Goal: Task Accomplishment & Management: Complete application form

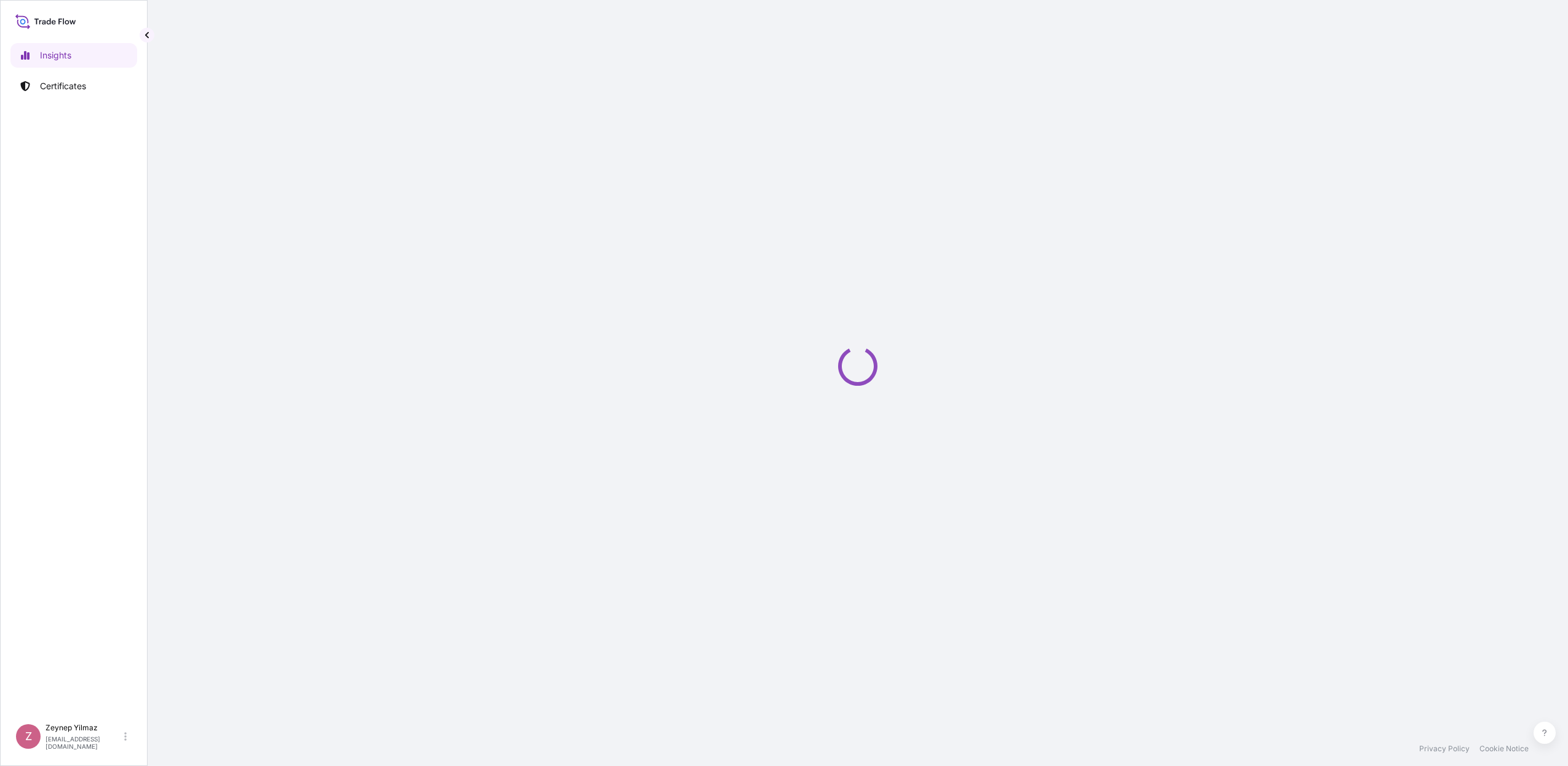
select select "2025"
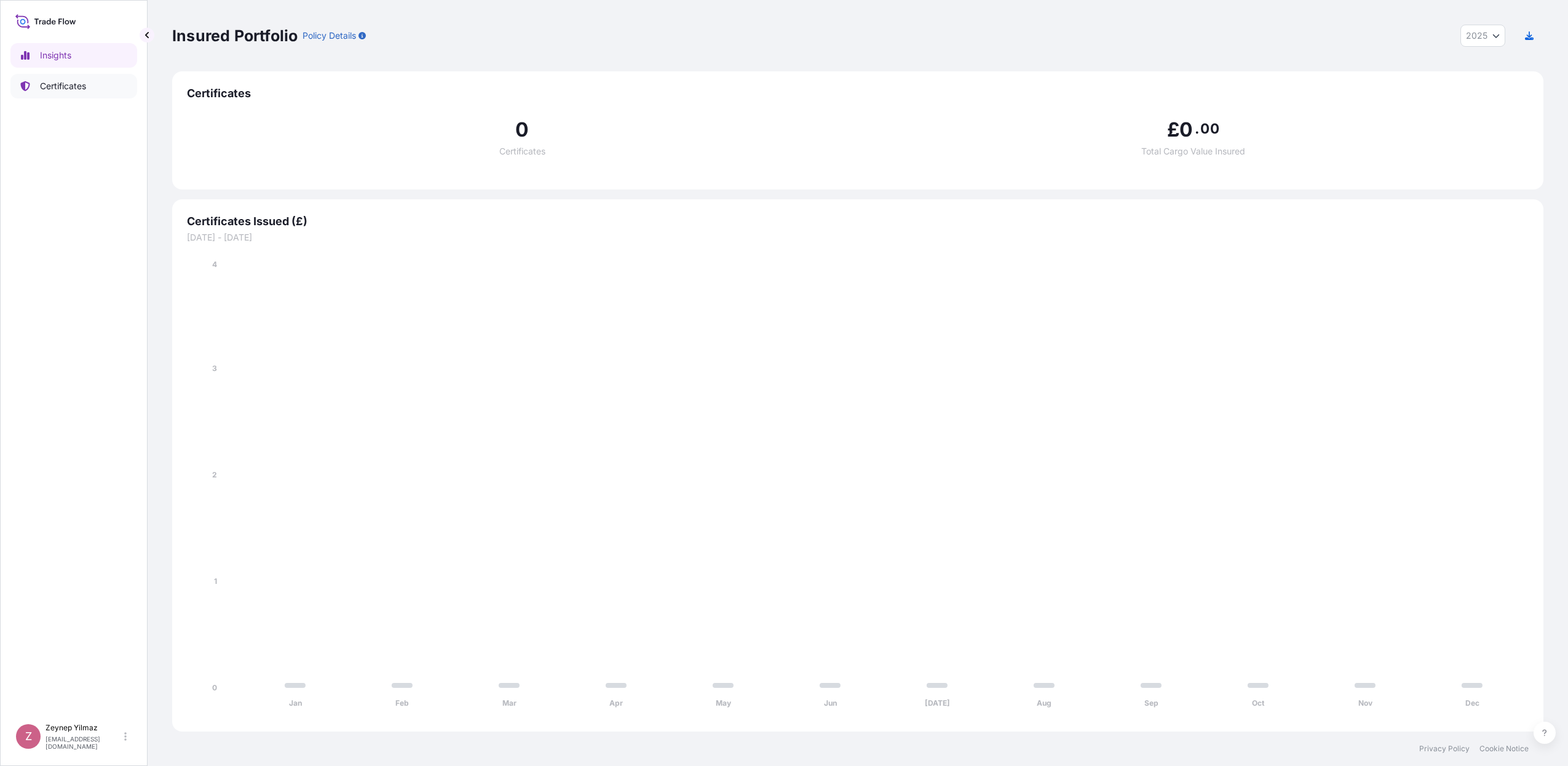
click at [59, 82] on p "Certificates" at bounding box center [63, 86] width 46 height 12
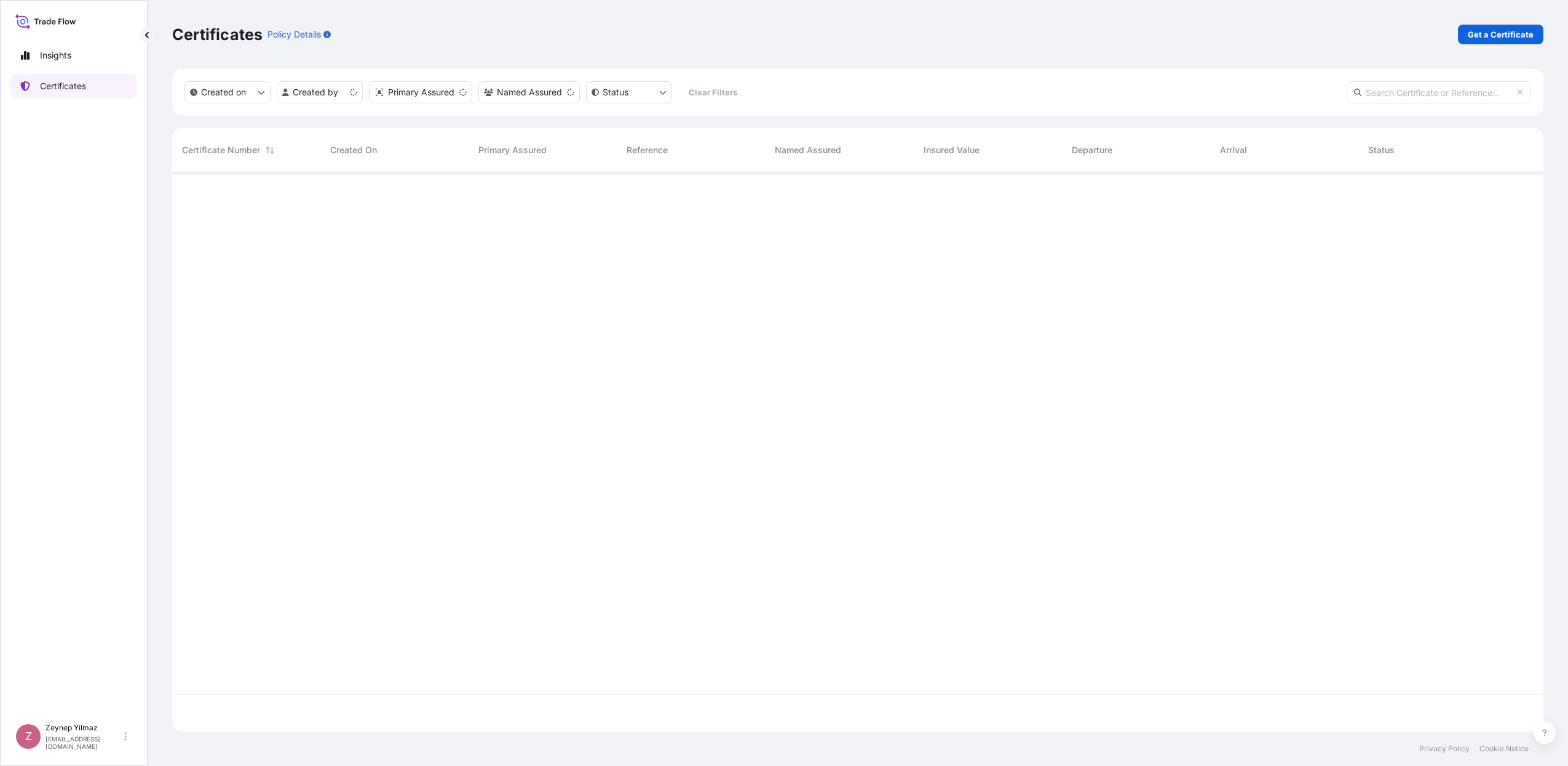
scroll to position [554, 1360]
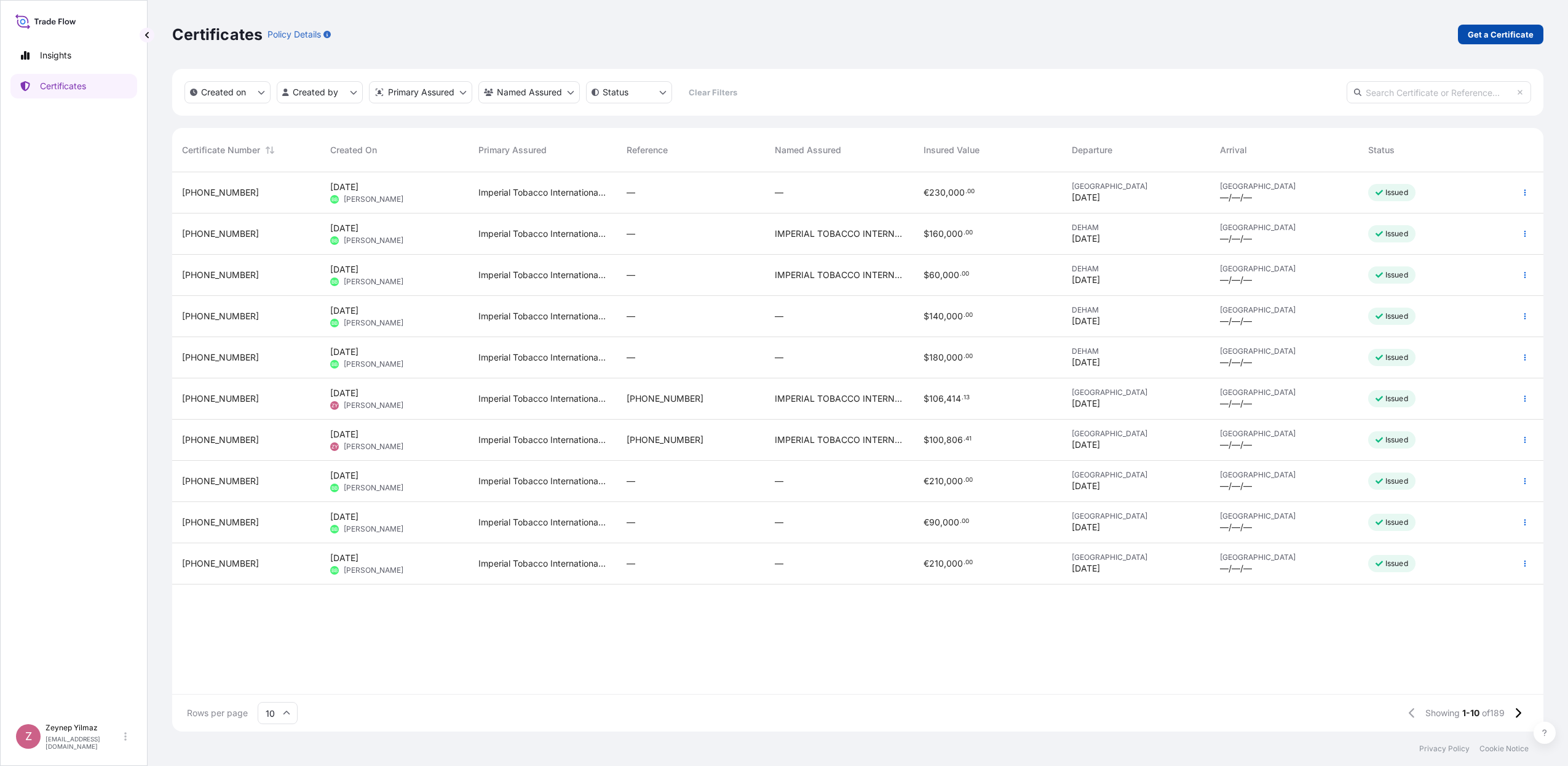
click at [1510, 39] on p "Get a Certificate" at bounding box center [1500, 34] width 66 height 12
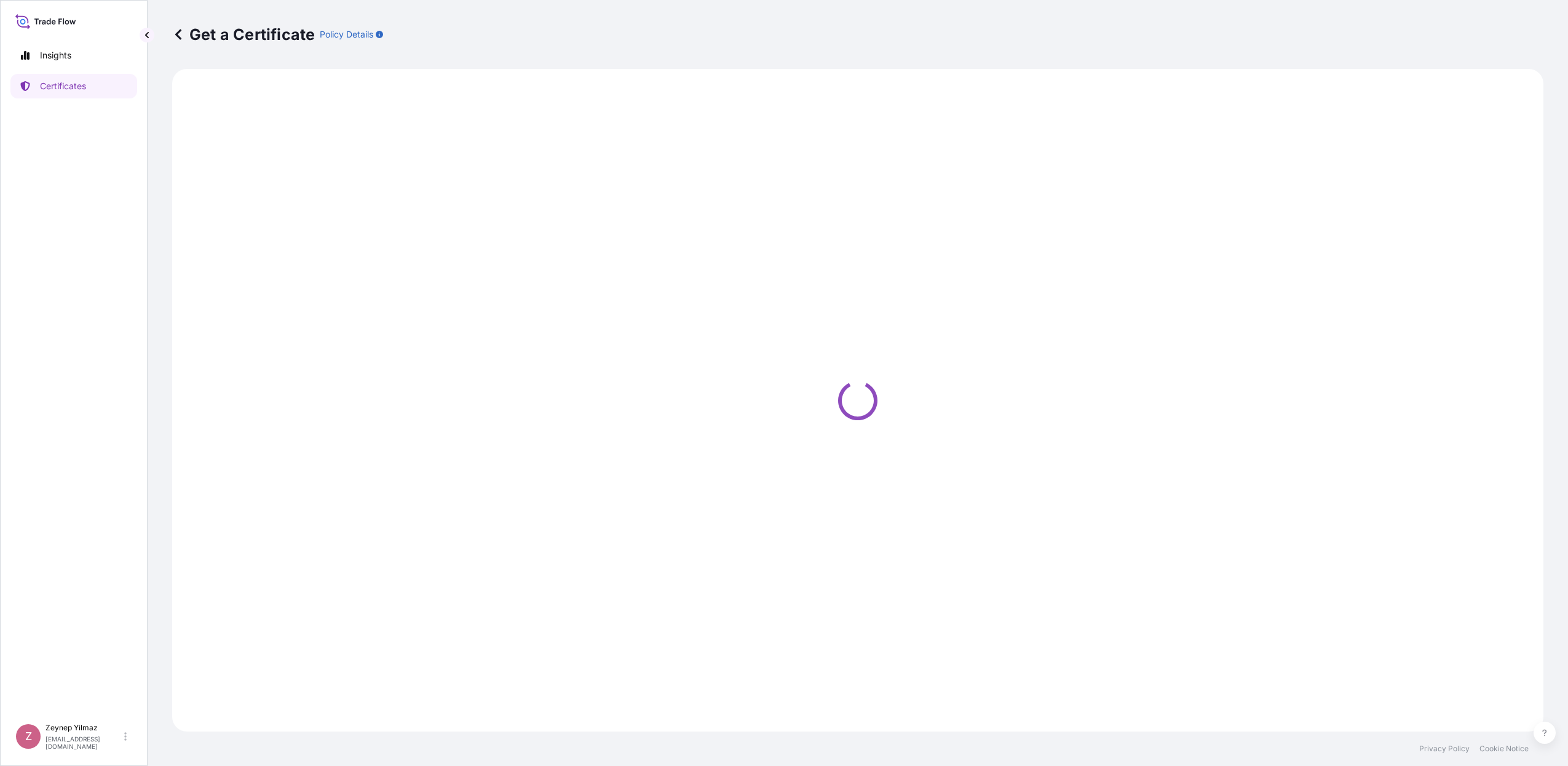
select select "Sea"
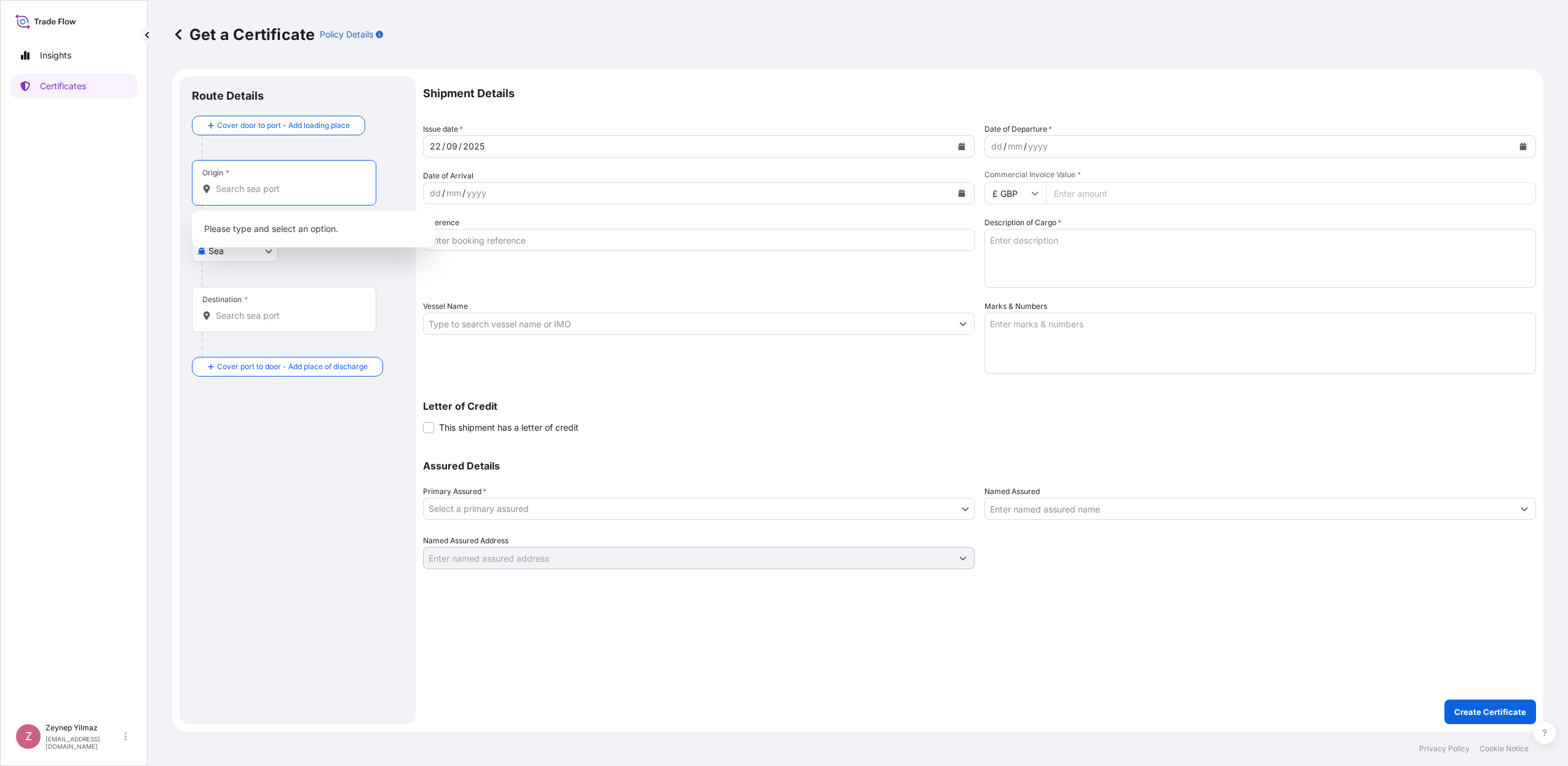
click at [254, 183] on input "Origin *" at bounding box center [288, 189] width 145 height 12
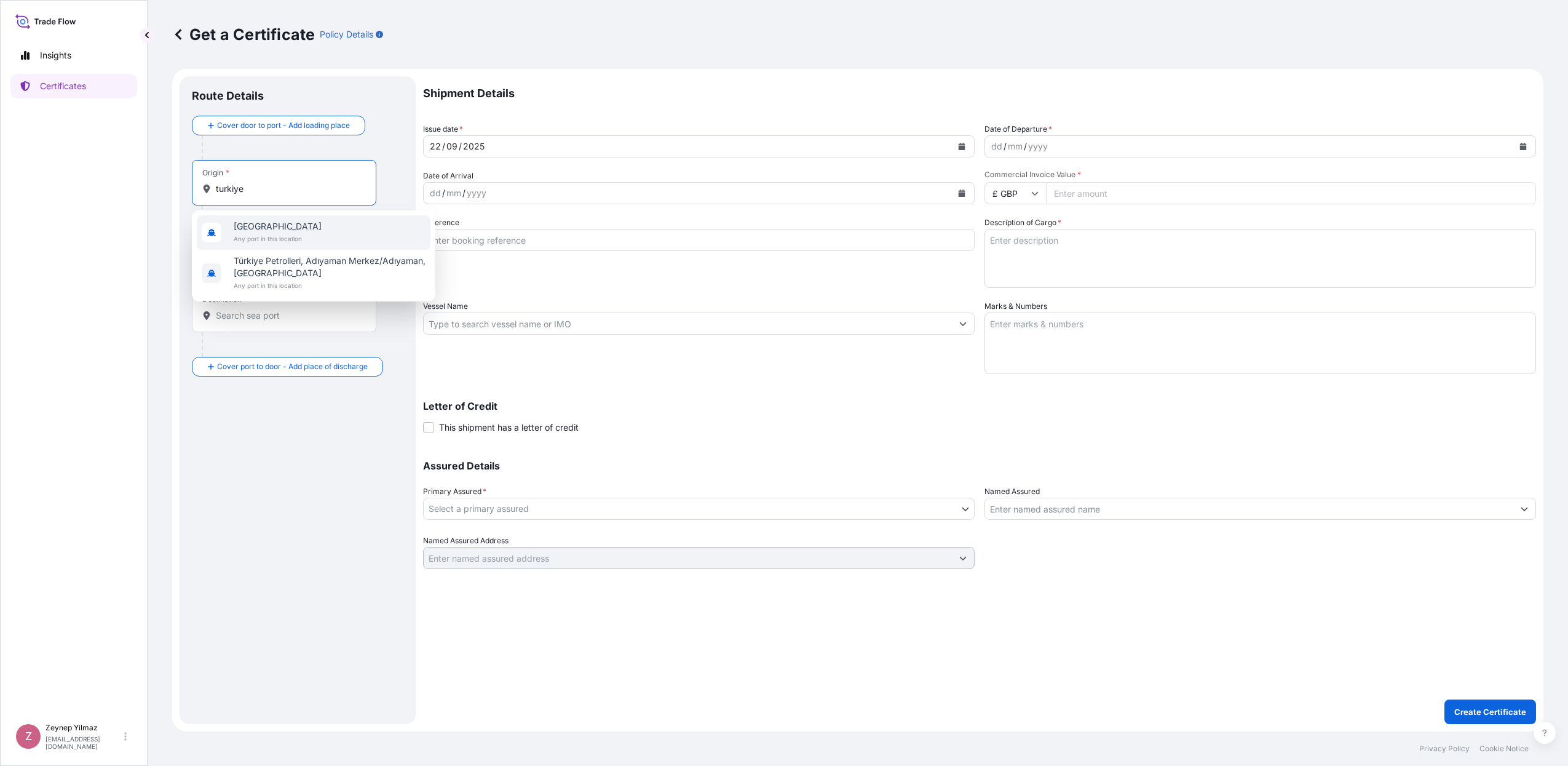
click at [252, 229] on span "[GEOGRAPHIC_DATA]" at bounding box center [277, 226] width 88 height 12
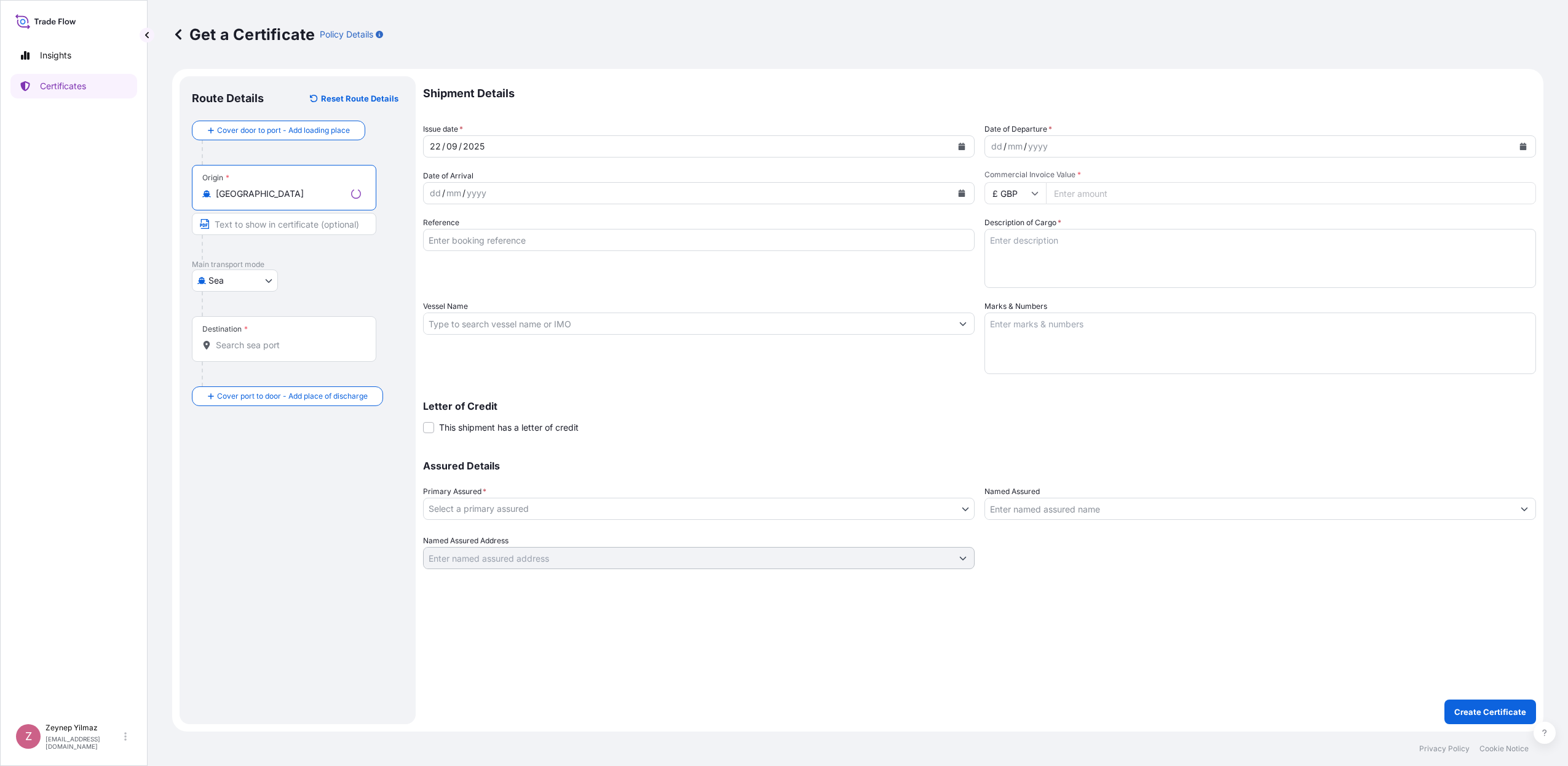
type input "[GEOGRAPHIC_DATA]"
drag, startPoint x: 268, startPoint y: 345, endPoint x: 293, endPoint y: 357, distance: 27.7
click at [270, 345] on input "Destination *" at bounding box center [288, 345] width 145 height 12
click at [311, 391] on span "Any port in this location" at bounding box center [275, 395] width 84 height 12
type input "[GEOGRAPHIC_DATA]"
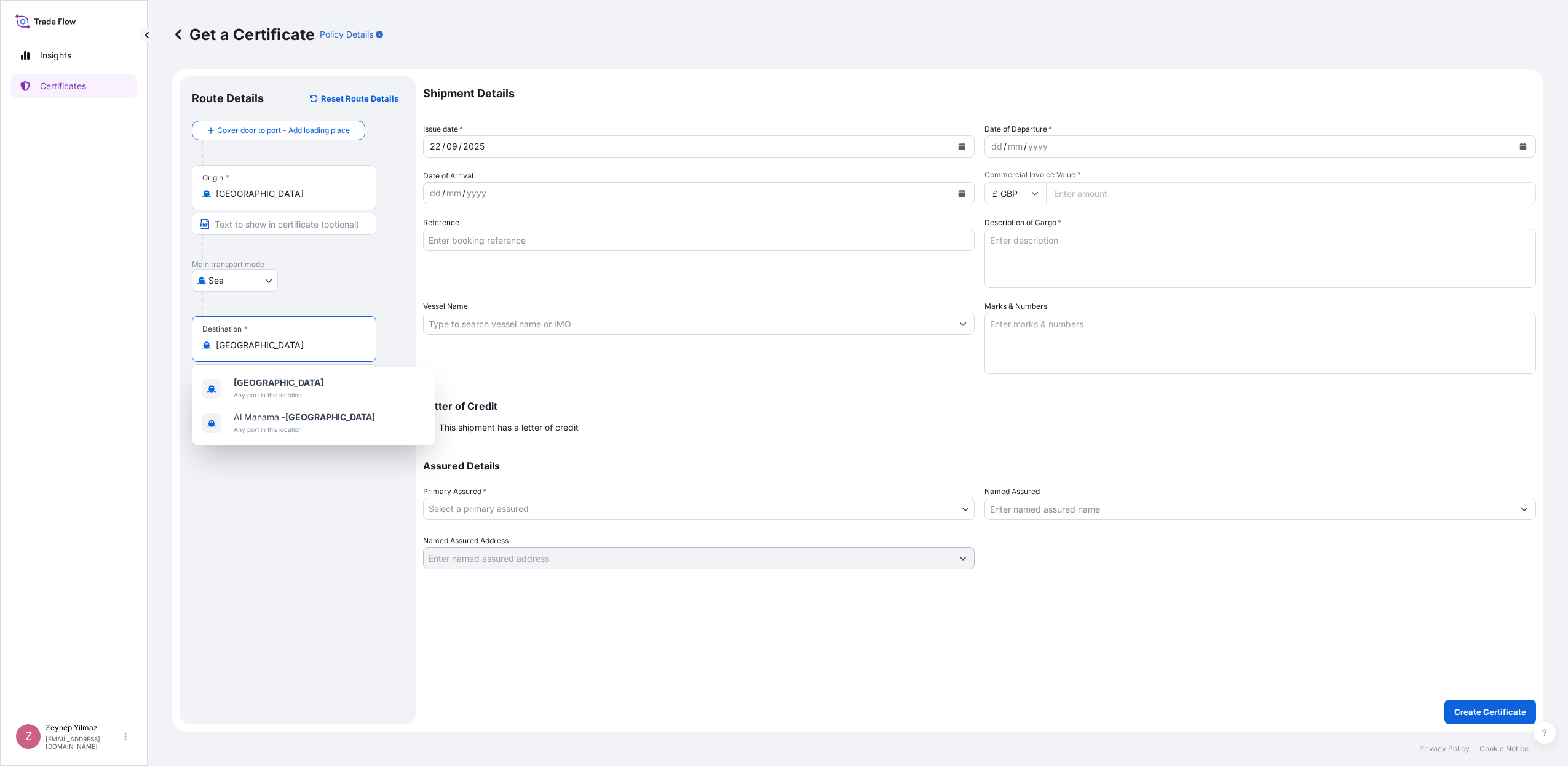
click at [1525, 146] on icon "Calendar" at bounding box center [1523, 146] width 7 height 7
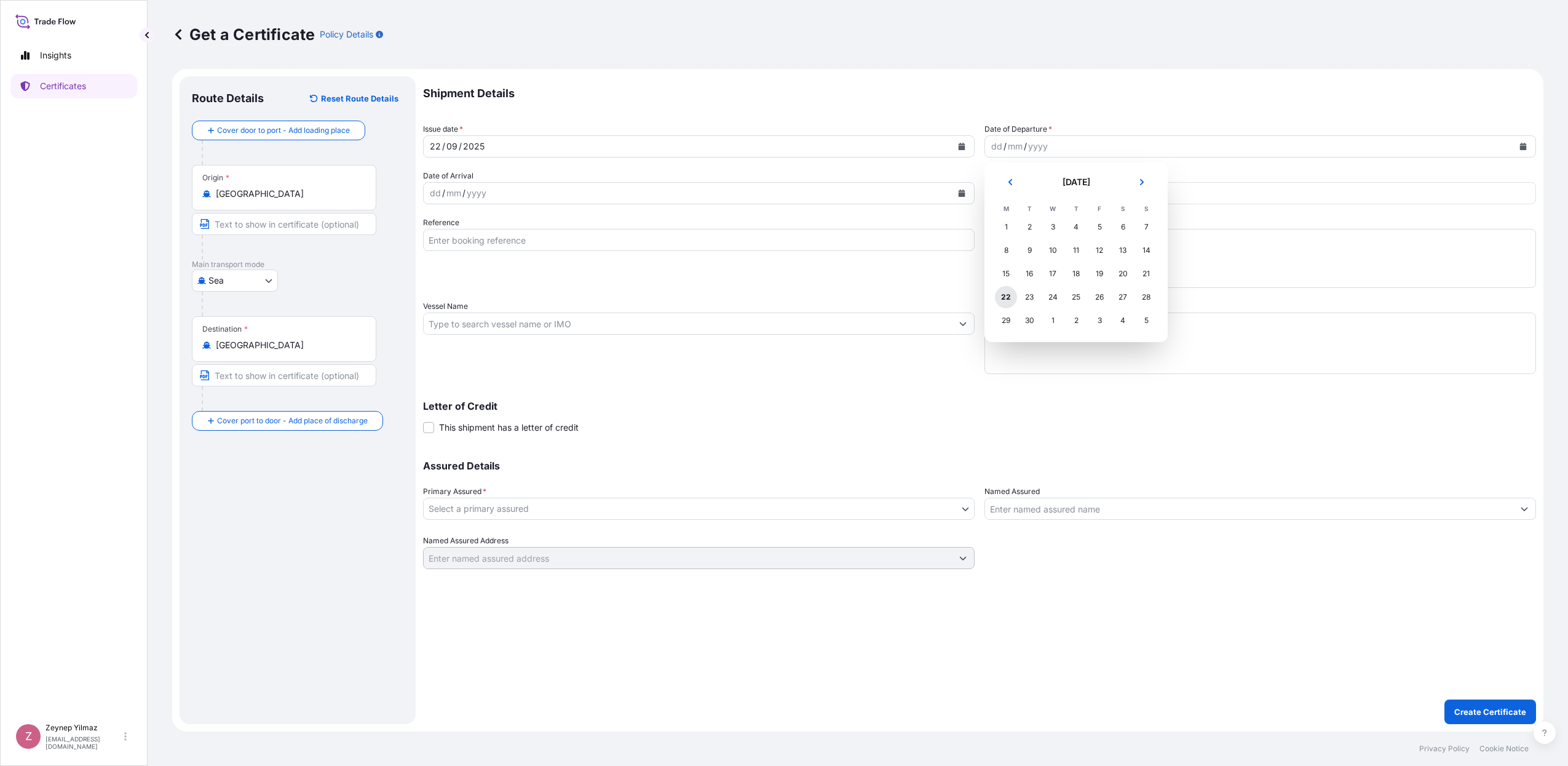
click at [1006, 296] on div "22" at bounding box center [1006, 297] width 22 height 22
click at [1042, 189] on input "£ GBP" at bounding box center [1015, 193] width 62 height 22
click at [1013, 290] on div "$ USD" at bounding box center [1015, 279] width 51 height 23
type input "$ USD"
click at [1029, 245] on textarea "Description of Cargo *" at bounding box center [1260, 258] width 551 height 59
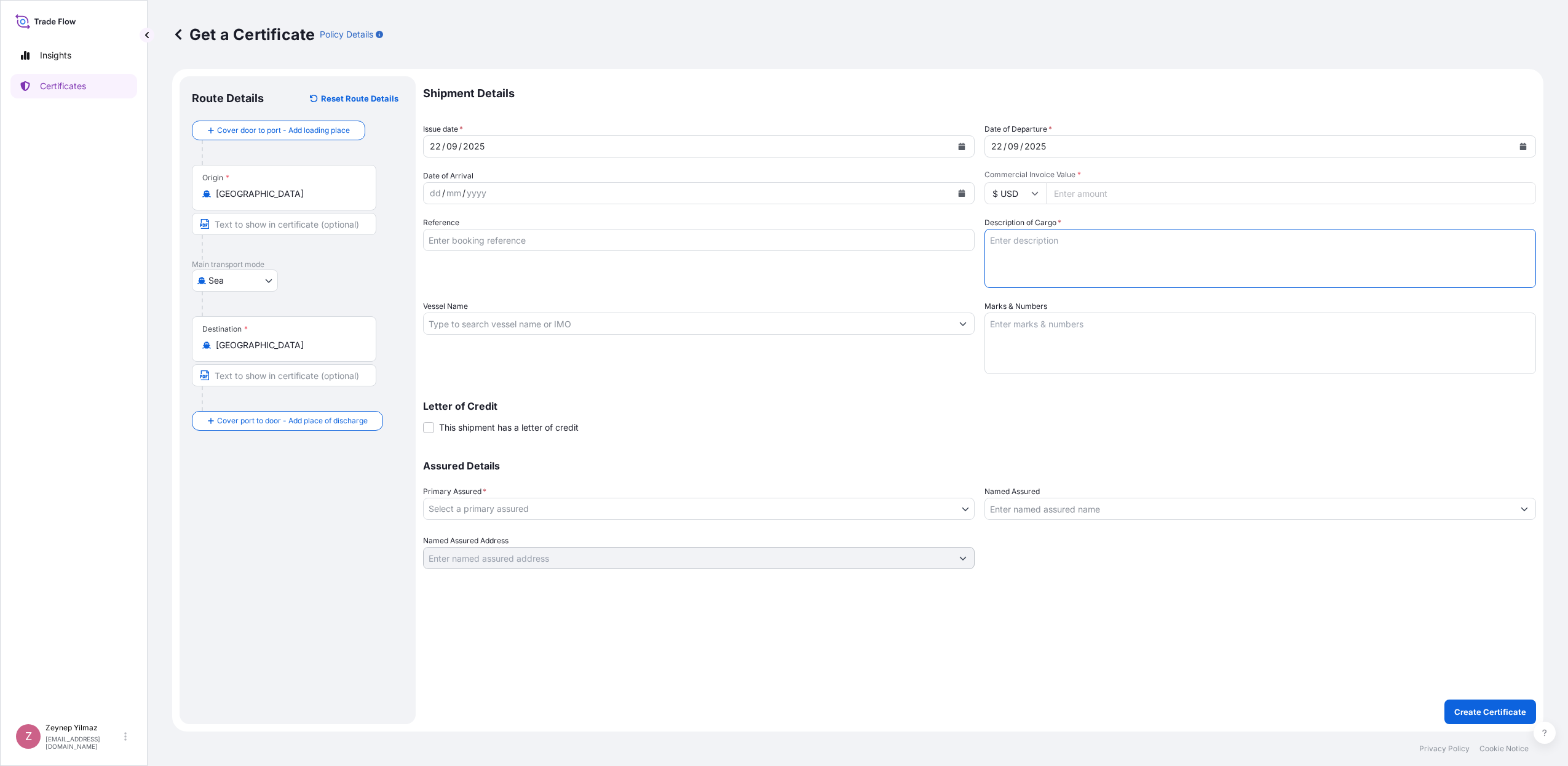
paste textarea "388 CASES OF CIGARETTES MARKED: 1001229766 / [DATE]-[DATE] IDF (FZC) PO250027 U…"
type textarea "388 CASES OF CIGARETTES MARKED: 1001229766 / [DATE]-[DATE] IDF (FZC) PO250027 U…"
click at [497, 243] on input "Reference" at bounding box center [698, 239] width 551 height 22
paste input "[PHONE_NUMBER]"
type input "[PHONE_NUMBER]"
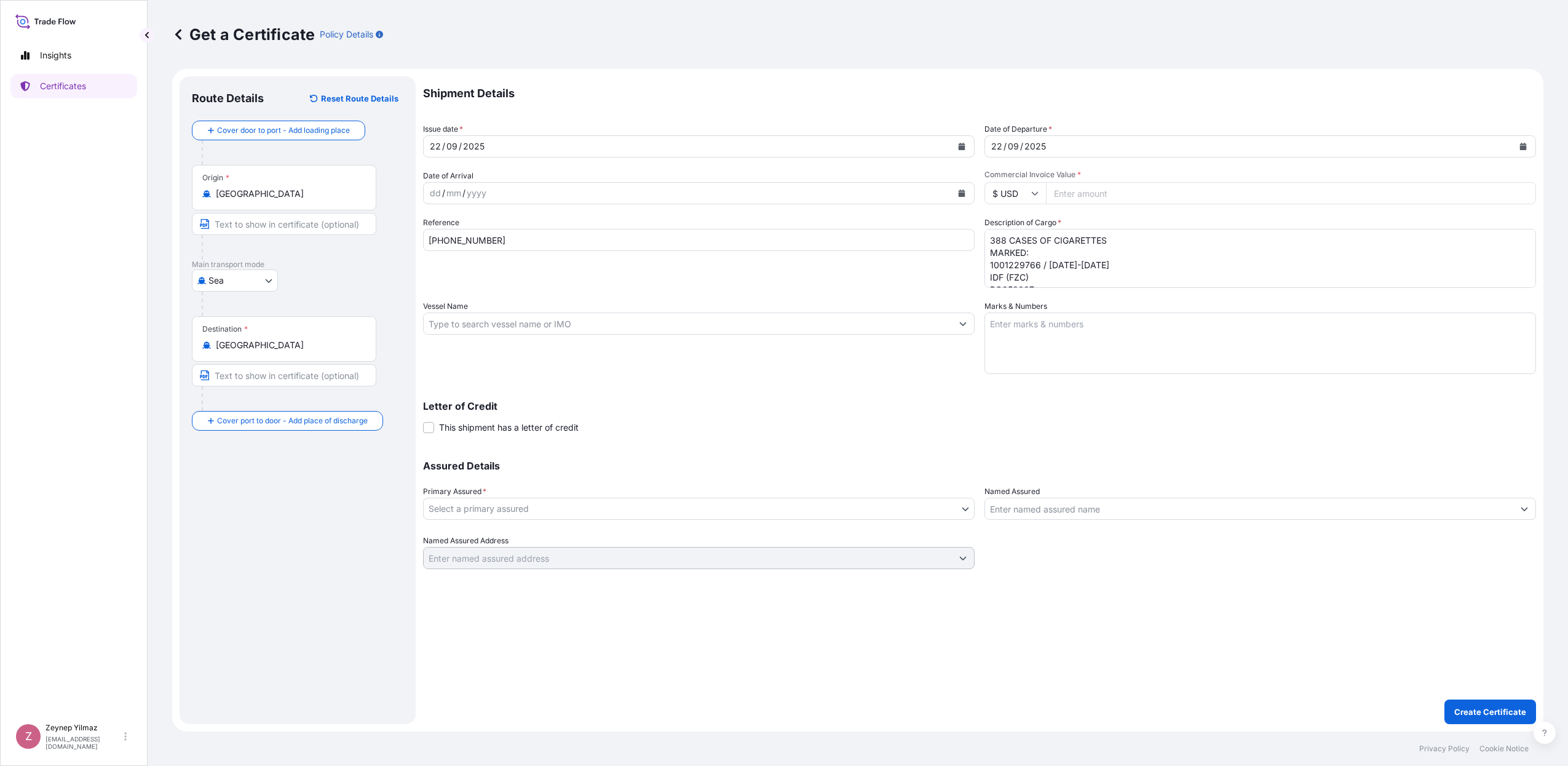
click at [631, 277] on div "Reference [PHONE_NUMBER]" at bounding box center [698, 252] width 551 height 71
click at [1080, 192] on input "Commercial Invoice Value *" at bounding box center [1291, 193] width 490 height 22
type input "177525.06"
click at [1003, 237] on textarea "388 CASES OF CIGARETTES MARKED: 1001229766 / [DATE]-[DATE] IDF (FZC) PO250027 U…" at bounding box center [1260, 258] width 551 height 59
drag, startPoint x: 1005, startPoint y: 239, endPoint x: 973, endPoint y: 236, distance: 32.1
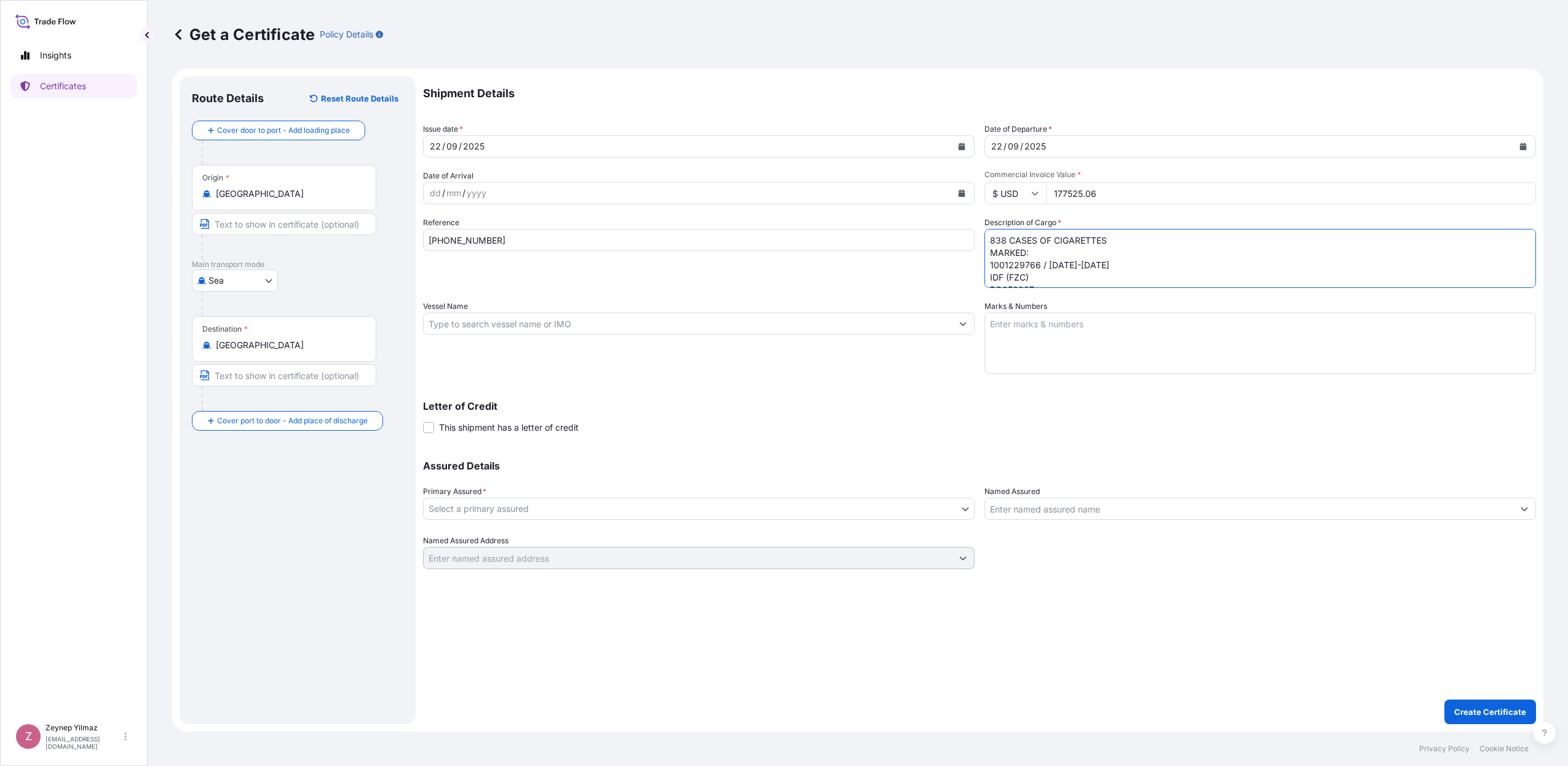
click at [973, 236] on div "Shipment Details Issue date * [DATE] Date of Departure * [DATE] Date of Arrival…" at bounding box center [979, 322] width 1113 height 492
drag, startPoint x: 1035, startPoint y: 279, endPoint x: 1042, endPoint y: 279, distance: 7.0
click at [1042, 279] on textarea "490 CASES OF CIGARETTES MARKED: 1001230422 / 1-490 IDF (FZC) PO No. 25027MAN U.…" at bounding box center [1260, 258] width 551 height 59
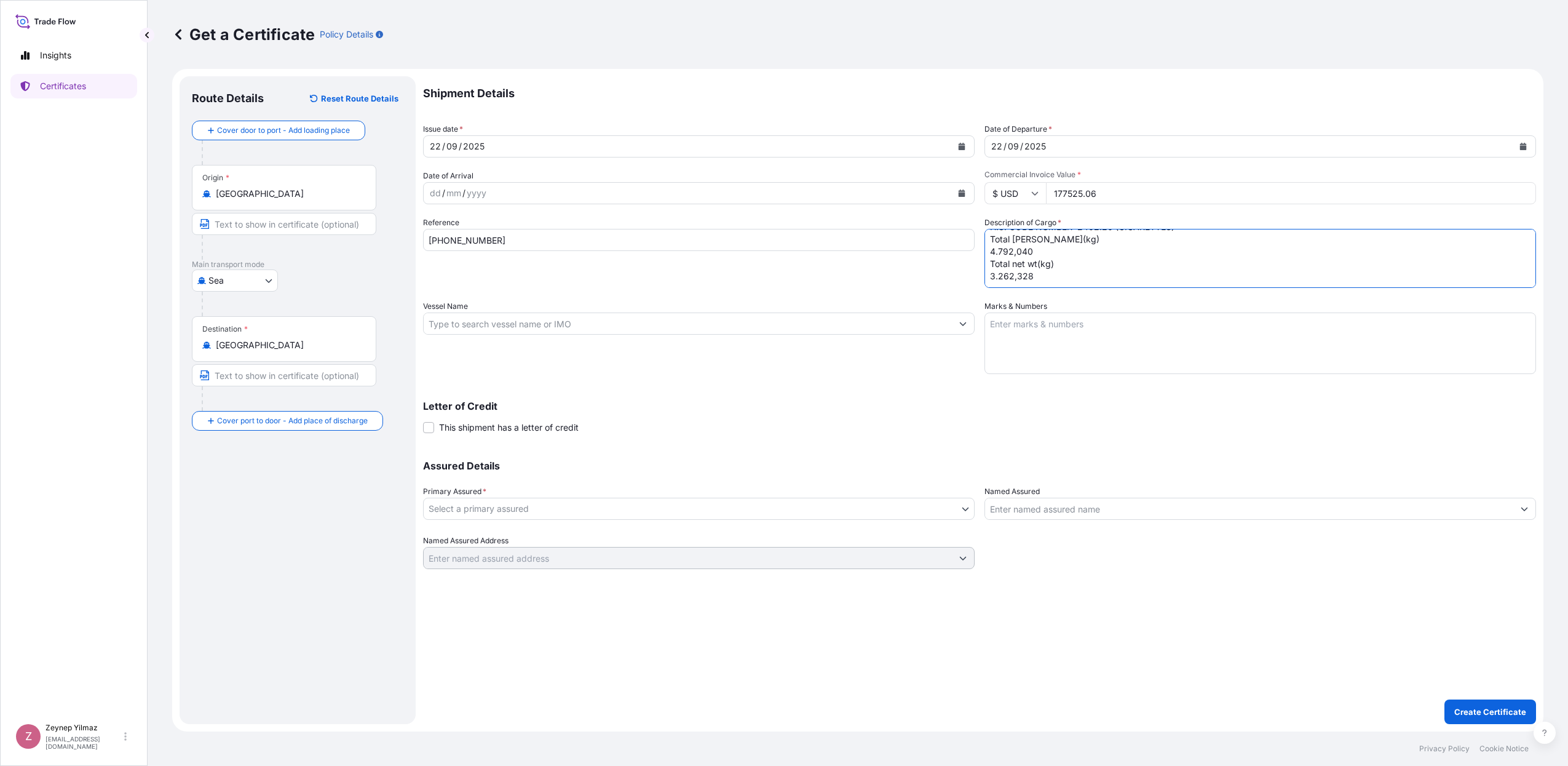
click at [1044, 265] on textarea "490 CASES OF CIGARETTES MARKED: 1001230422 / 1-490 IDF (FZC) PO No. 25027MAN U.…" at bounding box center [1260, 258] width 551 height 59
click at [1092, 269] on textarea "490 CASES OF CIGARETTES MARKED: 1001230422 / 1-490 IDF (FZC) PO No. 25027MAN U.…" at bounding box center [1260, 258] width 551 height 59
click at [1073, 270] on textarea "490 CASES OF CIGARETTES MARKED: 1001230422 / 1-490 IDF (FZC) PO No. 25027MAN U.…" at bounding box center [1260, 258] width 551 height 59
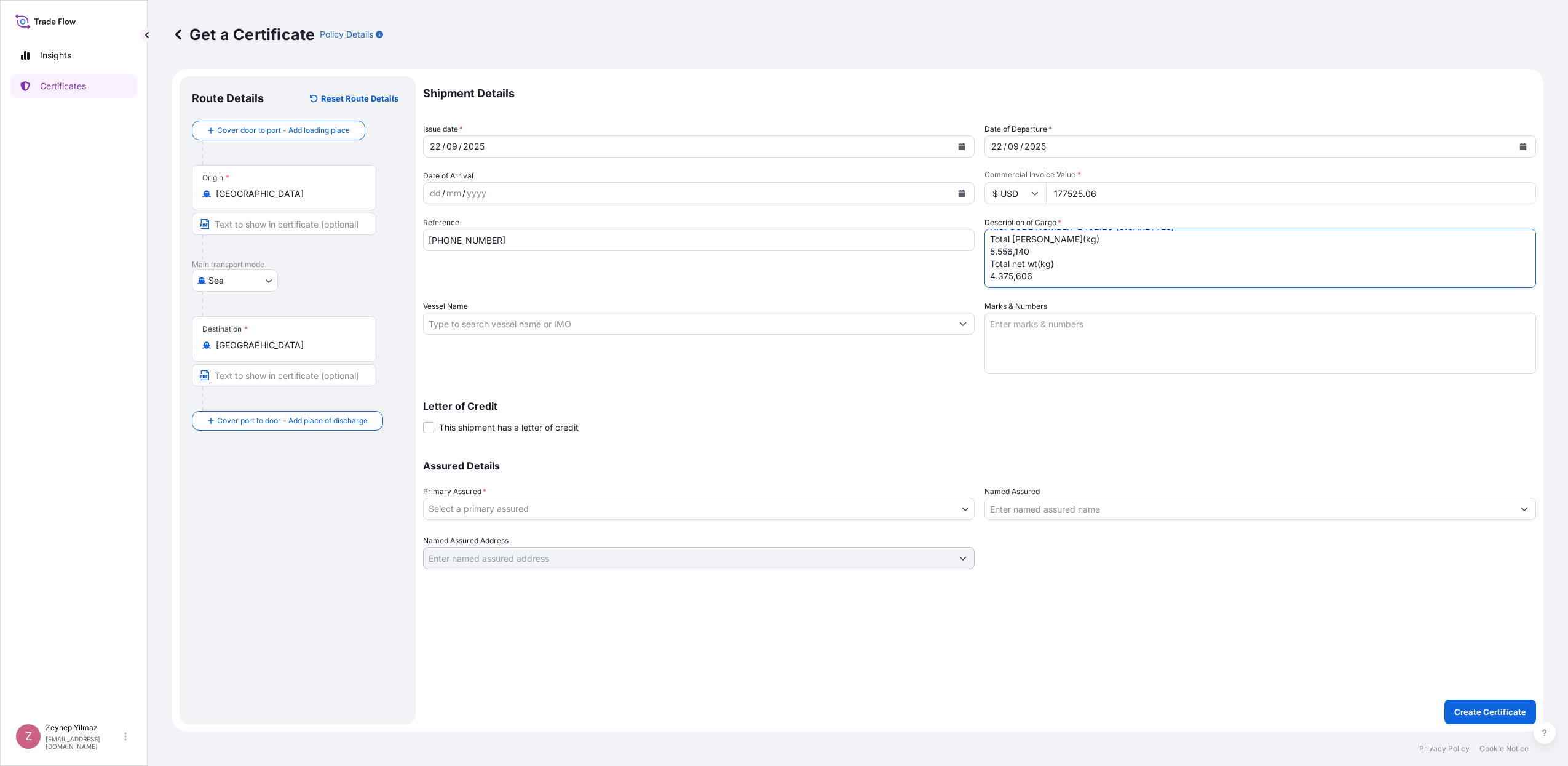
type textarea "490 CASES OF CIGARETTES MARKED: 1001230422 / 1-490 IDF (FZC) PO No. 25027MAN U.…"
click at [600, 510] on body "Insights Certificates Z [PERSON_NAME] [EMAIL_ADDRESS][DOMAIN_NAME] Get a Certif…" at bounding box center [784, 383] width 1568 height 766
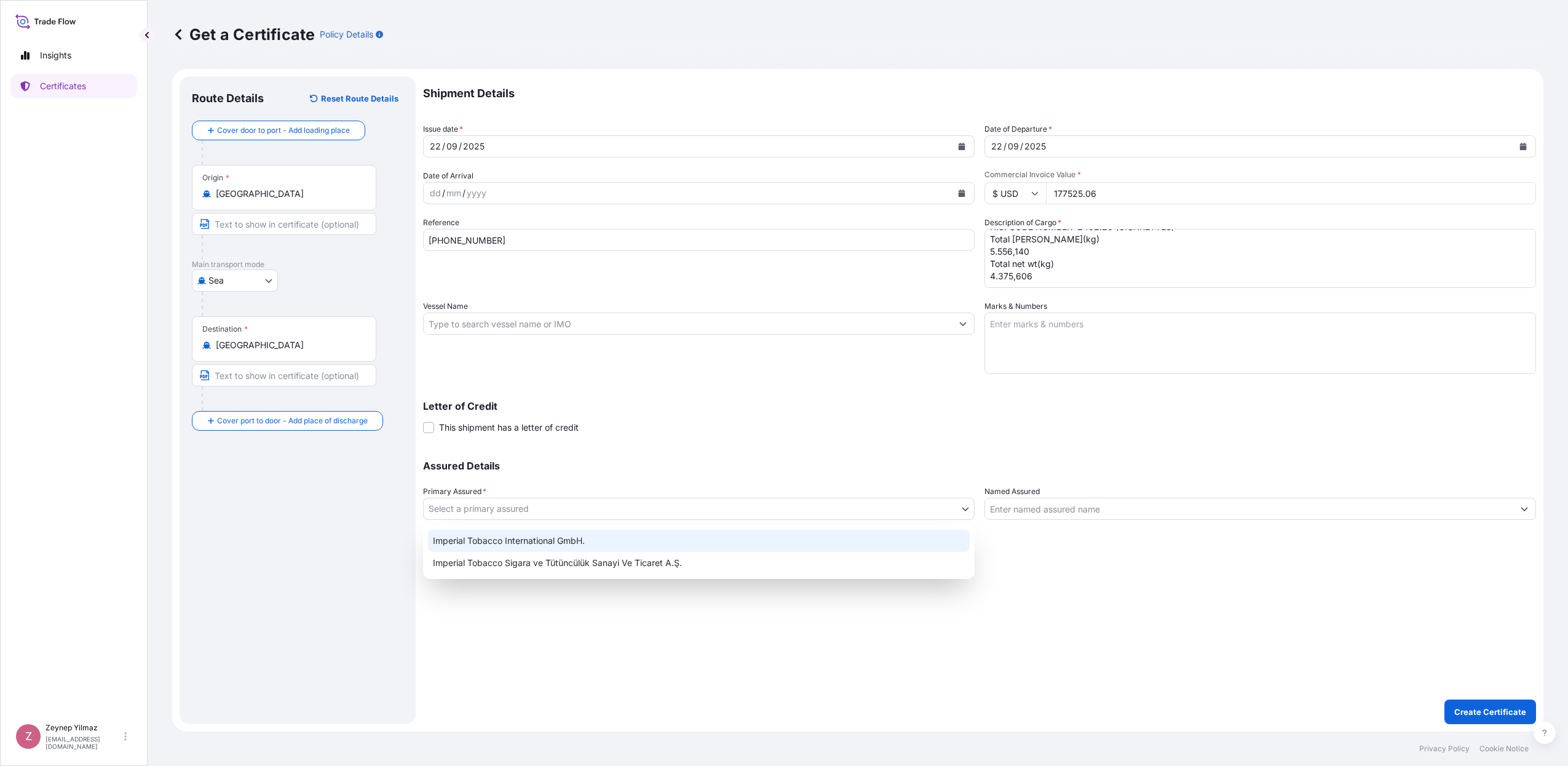
click at [555, 543] on div "Imperial Tobacco International GmbH." at bounding box center [699, 541] width 542 height 22
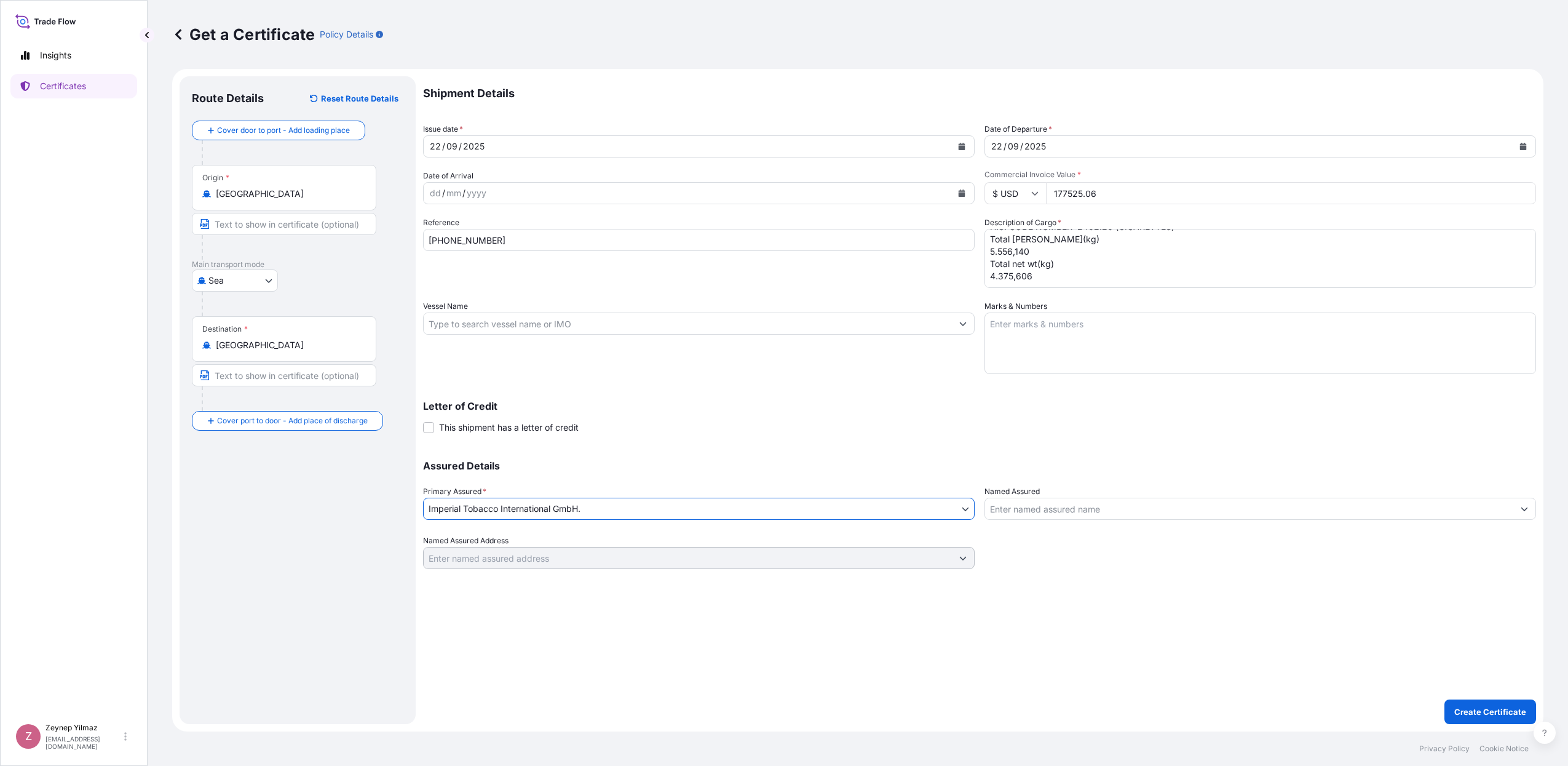
click at [1199, 507] on input "Named Assured" at bounding box center [1249, 509] width 528 height 22
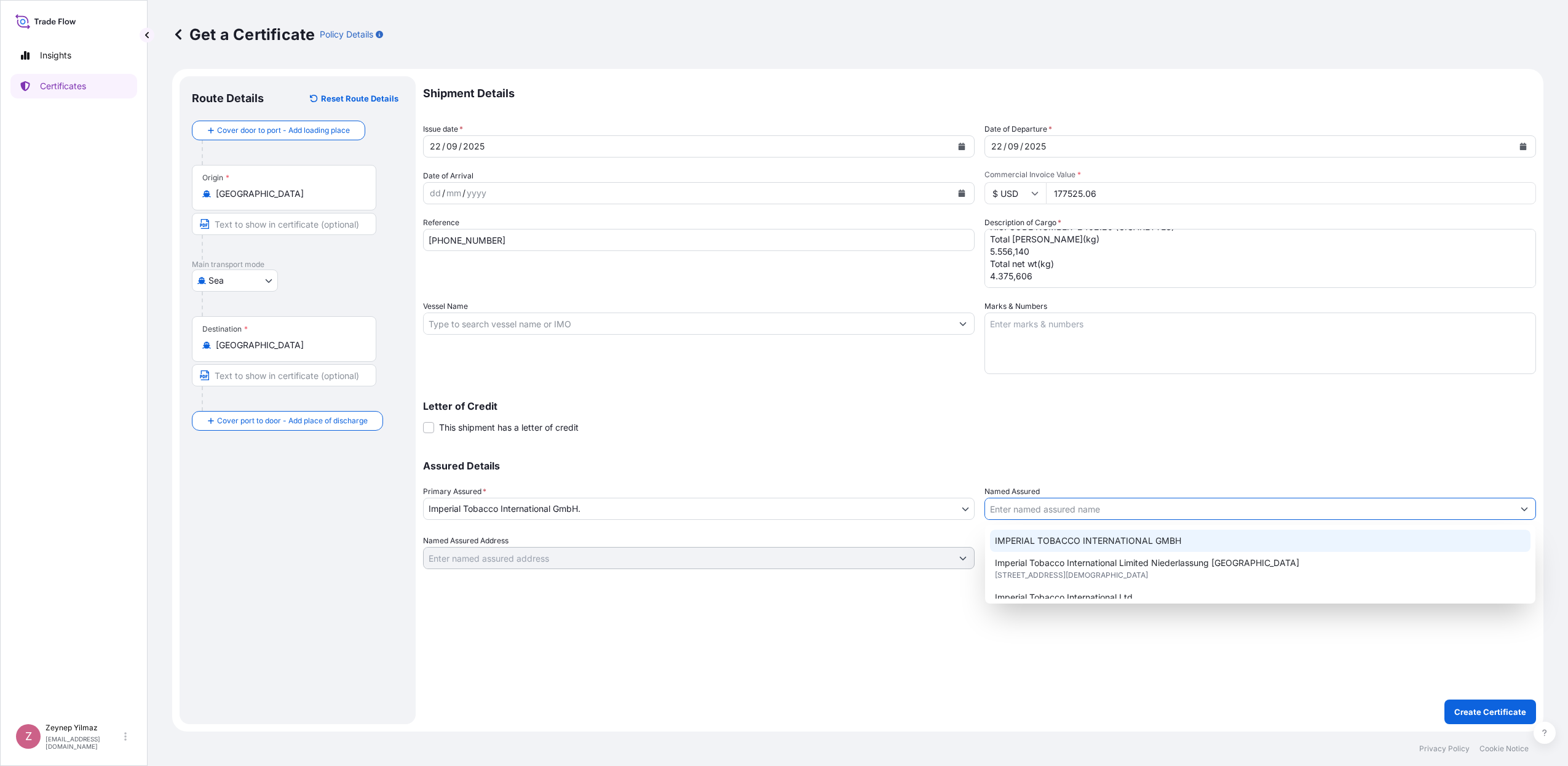
click at [1172, 538] on span "IMPERIAL TOBACCO INTERNATIONAL GMBH" at bounding box center [1088, 540] width 187 height 12
type input "IMPERIAL TOBACCO INTERNATIONAL GMBH"
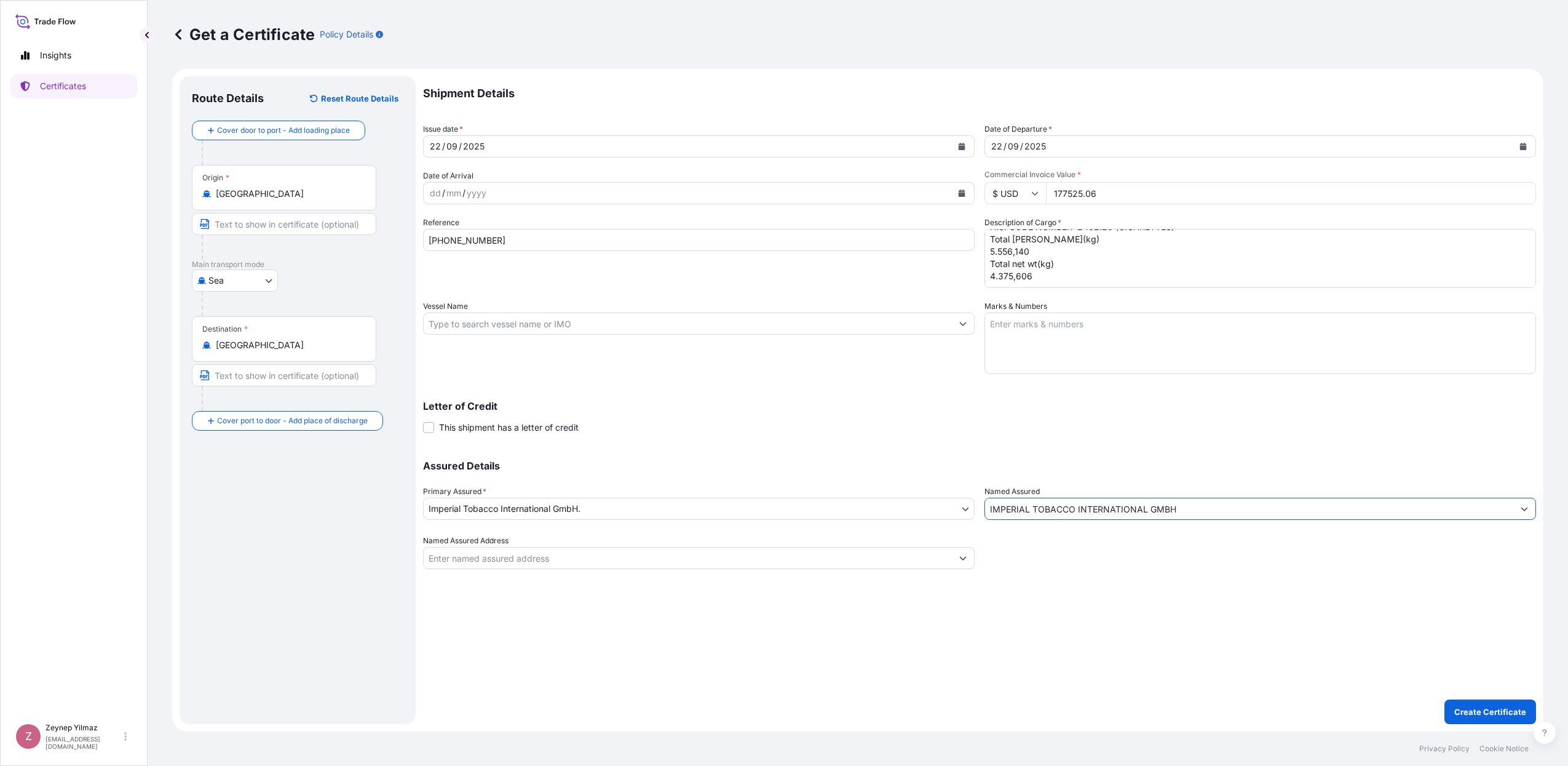
click at [1145, 447] on div "Assured Details Primary Assured * Imperial Tobacco International GmbH. Imperial…" at bounding box center [979, 507] width 1113 height 123
click at [1479, 712] on p "Create Certificate" at bounding box center [1490, 711] width 72 height 12
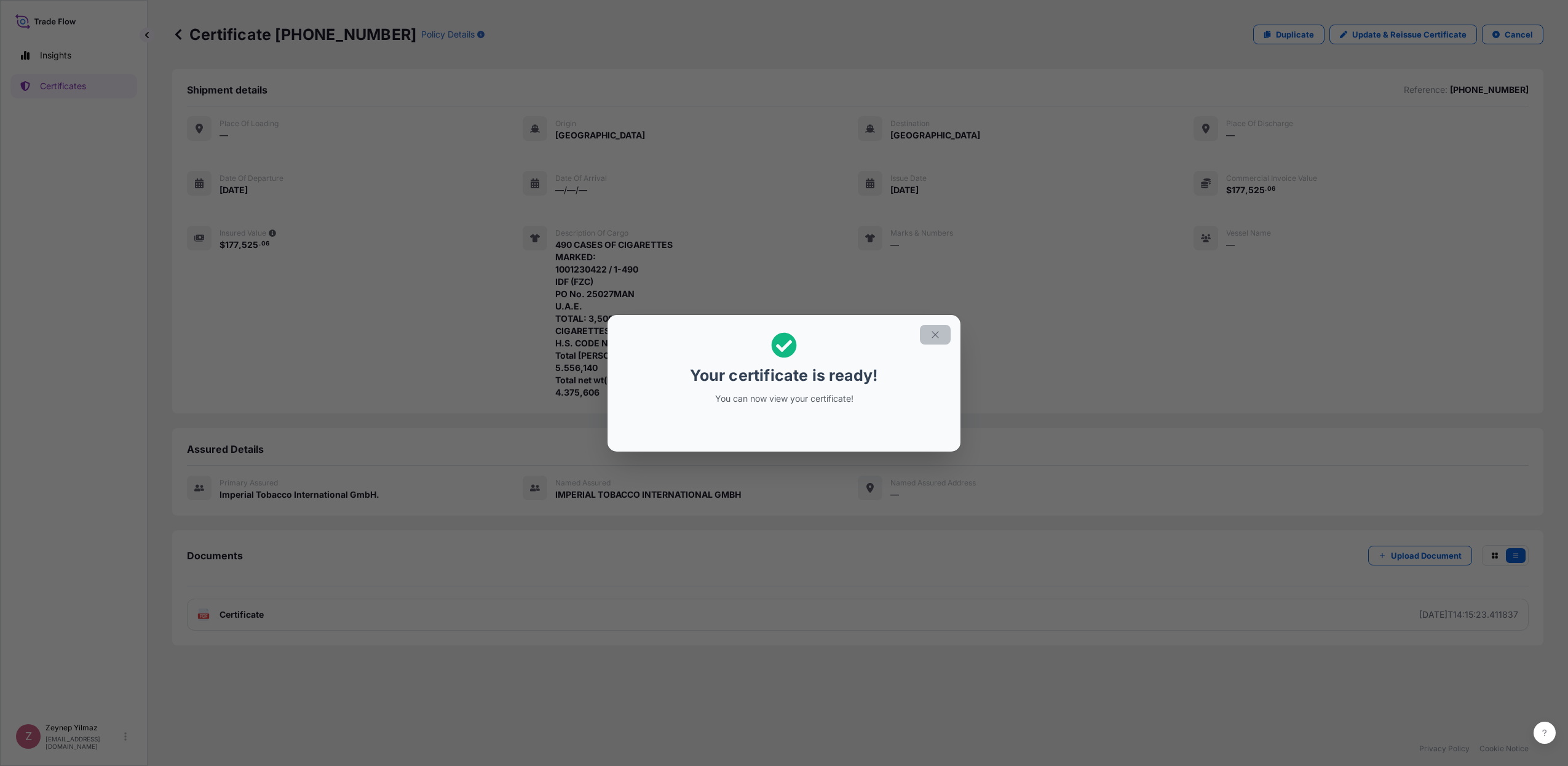
click at [942, 337] on button "button" at bounding box center [935, 335] width 31 height 20
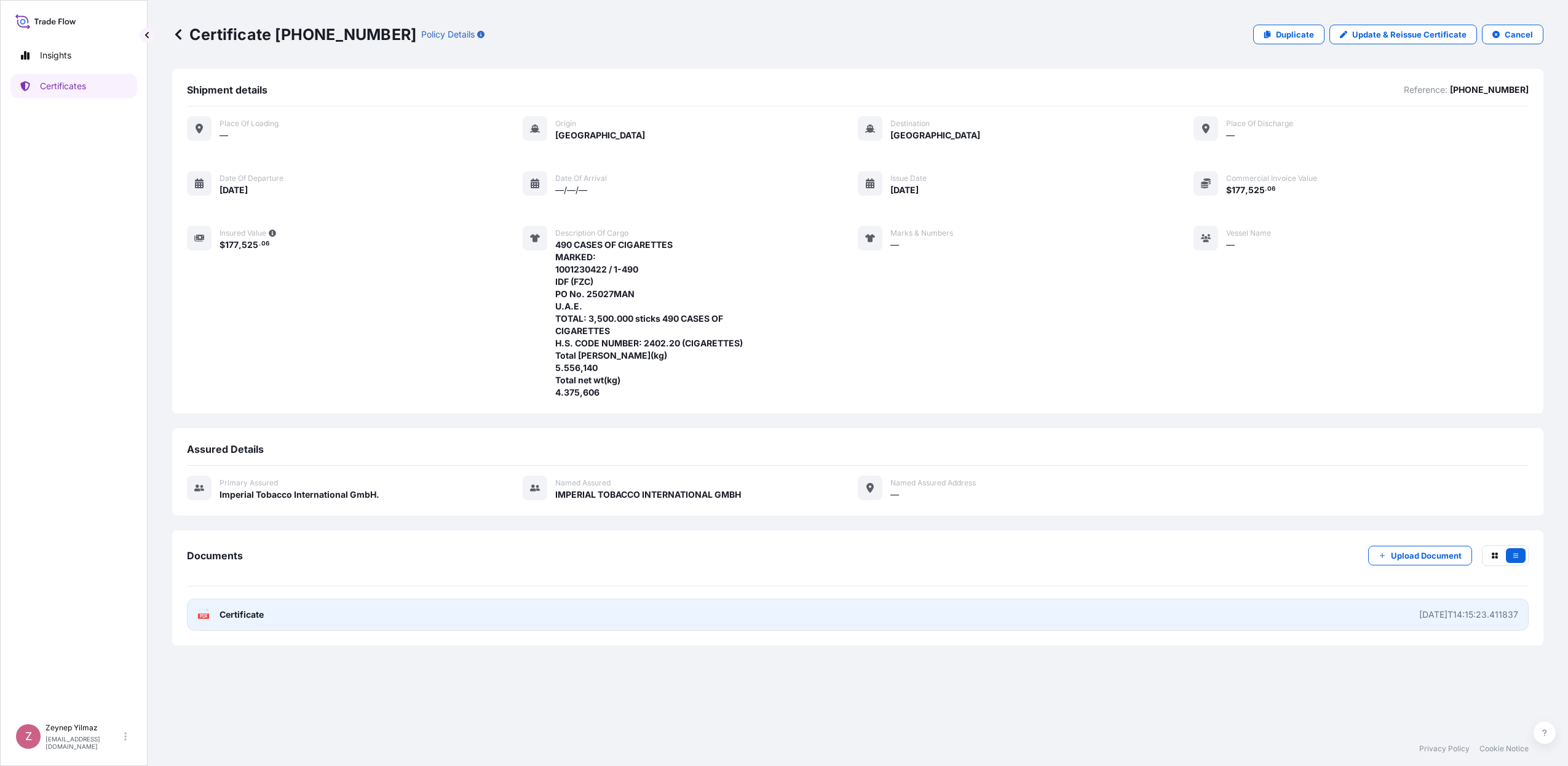
click at [351, 615] on link "PDF Certificate [DATE]T14:15:23.411837" at bounding box center [857, 615] width 1342 height 32
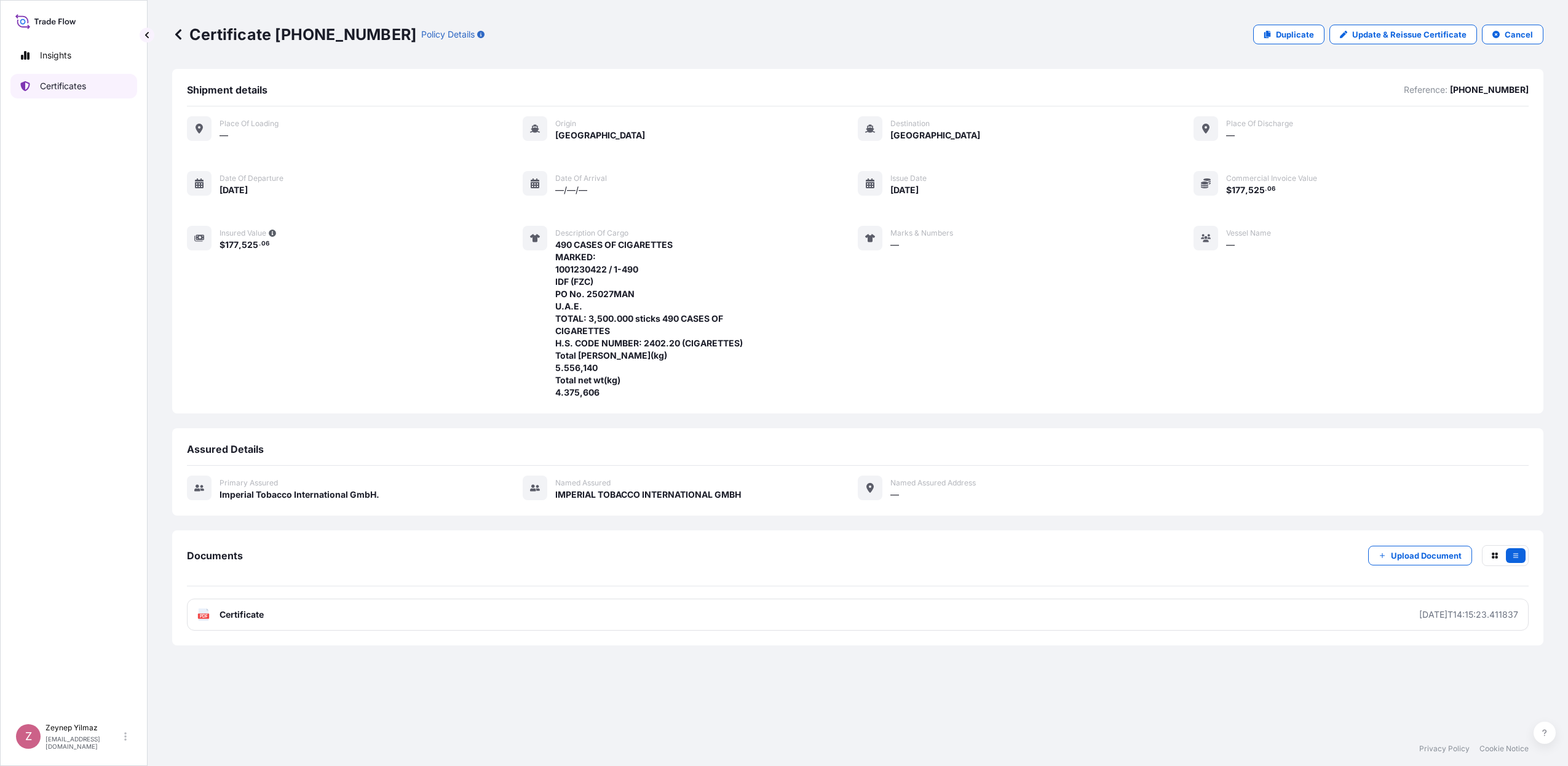
click at [63, 86] on p "Certificates" at bounding box center [63, 86] width 46 height 12
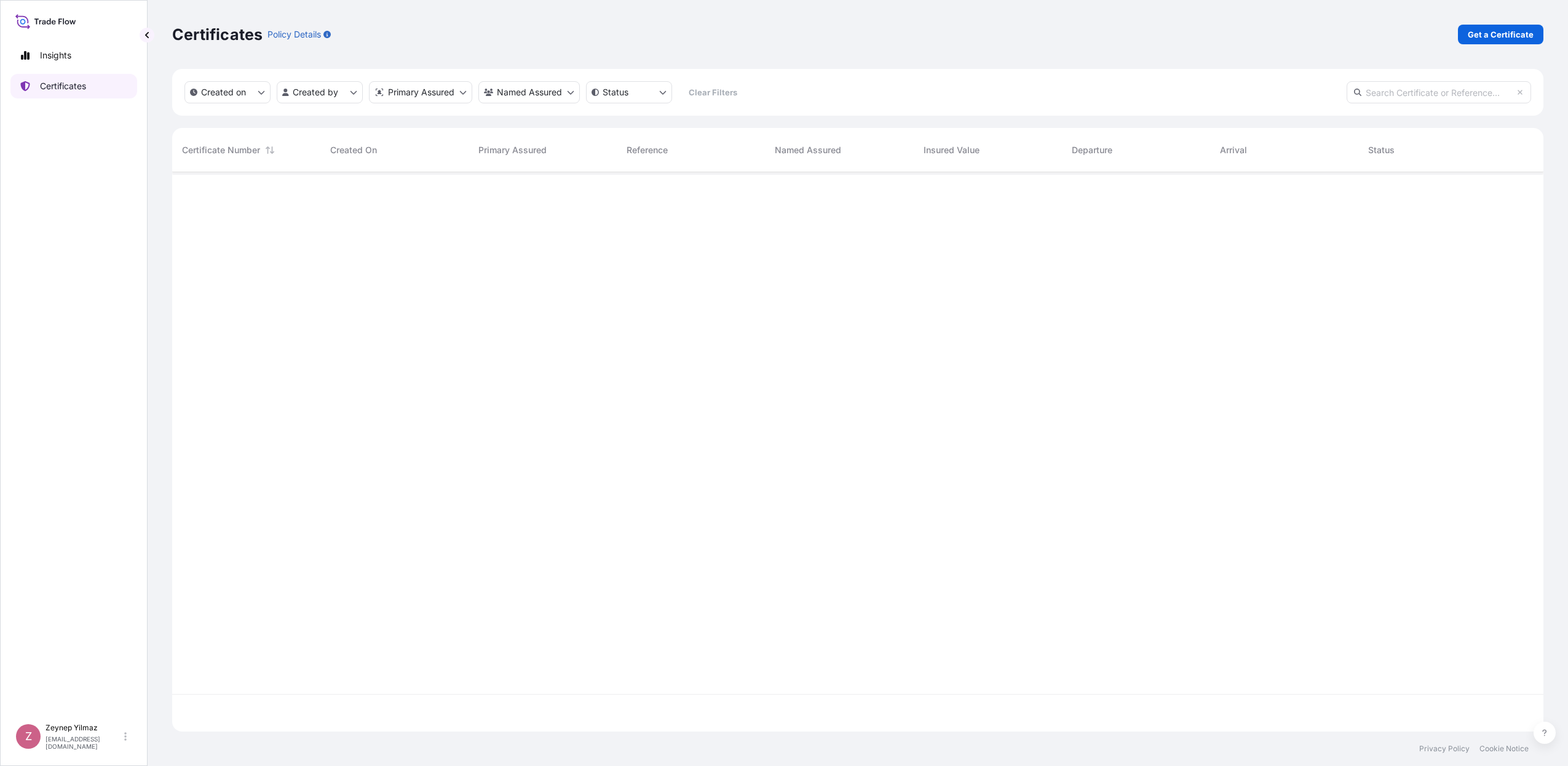
scroll to position [554, 1360]
click at [1508, 40] on p "Get a Certificate" at bounding box center [1500, 34] width 66 height 12
select select "Sea"
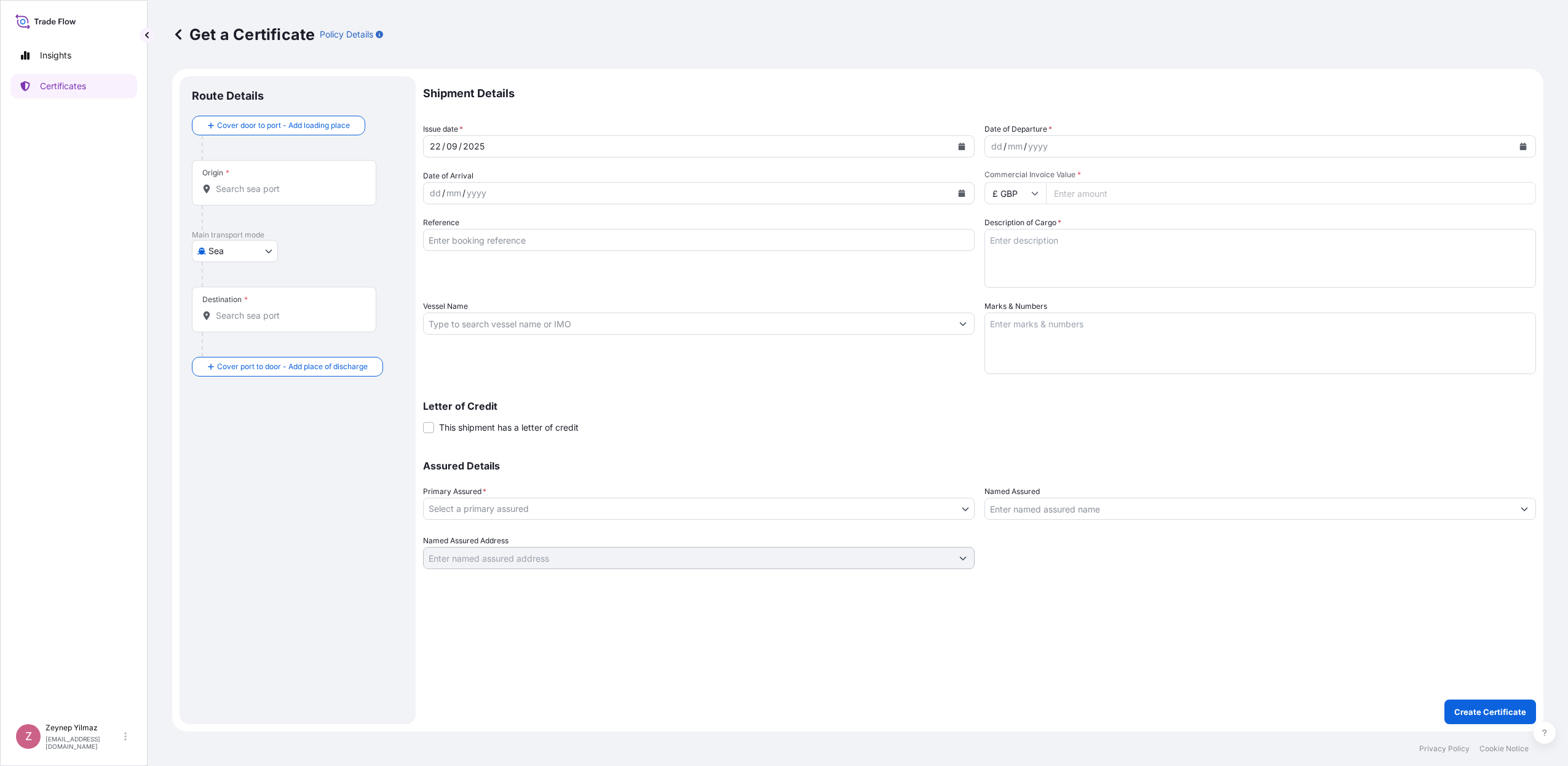
click at [286, 190] on input "Origin *" at bounding box center [288, 189] width 145 height 12
click at [246, 234] on span "Any port in this location" at bounding box center [277, 238] width 88 height 12
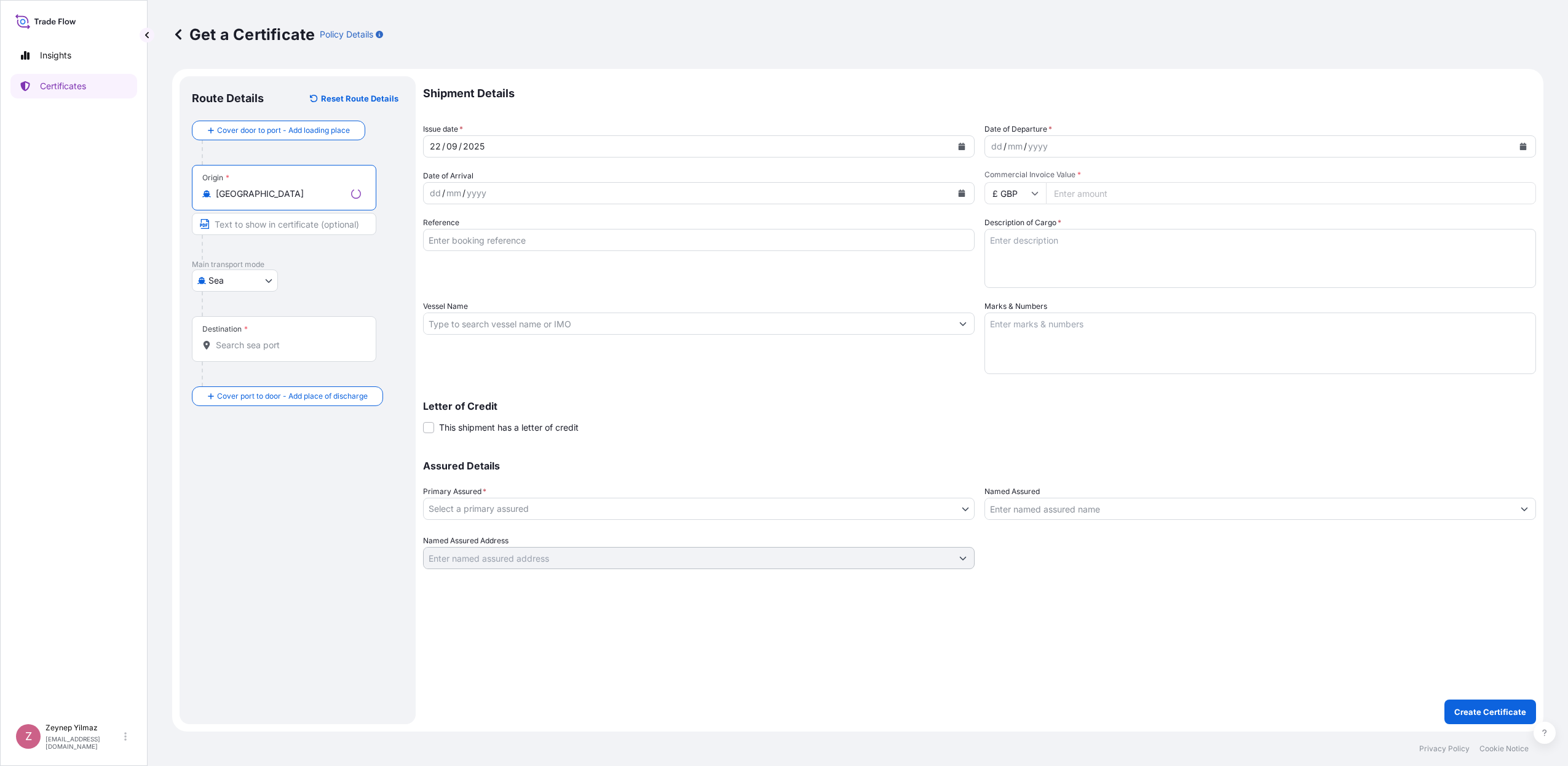
type input "[GEOGRAPHIC_DATA]"
click at [266, 346] on input "Destination *" at bounding box center [288, 345] width 145 height 12
click at [263, 380] on b "United Ara" at bounding box center [255, 382] width 44 height 10
type input "[GEOGRAPHIC_DATA]"
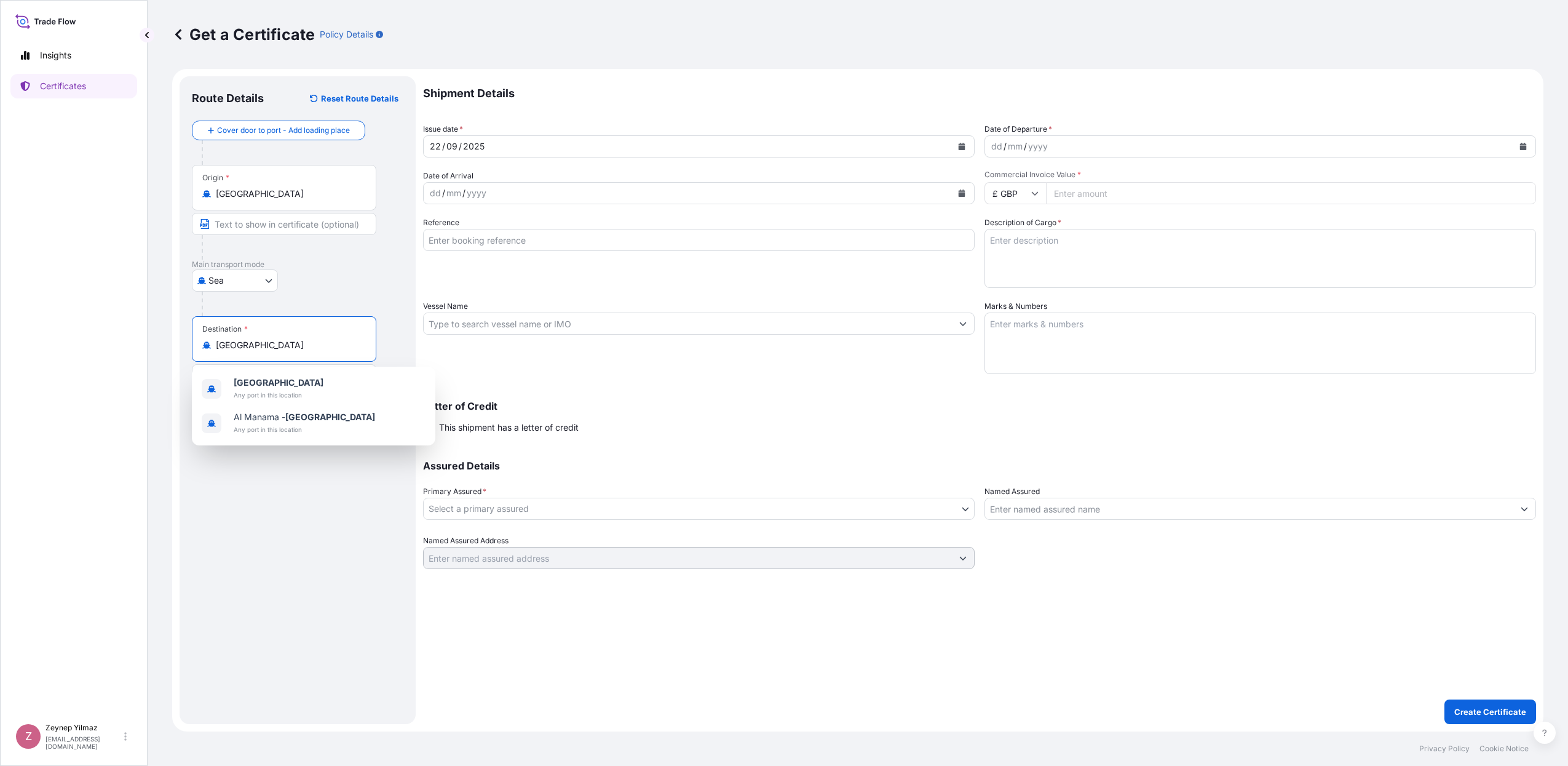
click at [624, 381] on div "Shipment Details Issue date * [DATE] Date of Departure * dd / mm / yyyy Date of…" at bounding box center [979, 322] width 1113 height 492
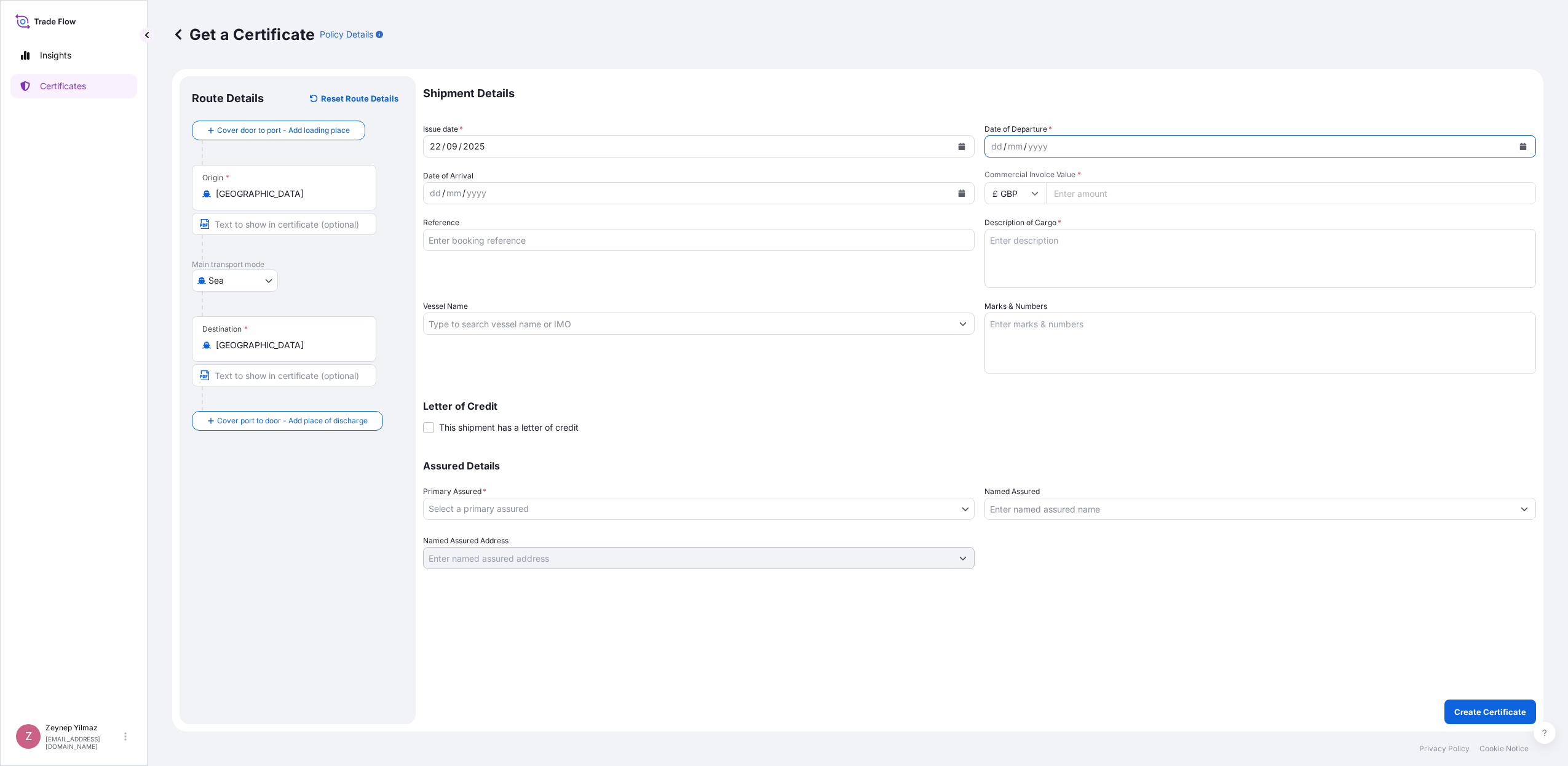
click at [1520, 144] on icon "Calendar" at bounding box center [1522, 146] width 7 height 7
click at [1009, 297] on div "22" at bounding box center [1006, 297] width 22 height 22
click at [1017, 205] on div "Shipment Details Issue date * [DATE] Date of Departure * [DATE] Date of Arrival…" at bounding box center [979, 322] width 1113 height 492
click at [1021, 196] on input "£ GBP" at bounding box center [1015, 193] width 62 height 22
click at [1004, 290] on div "$ USD" at bounding box center [1015, 279] width 51 height 23
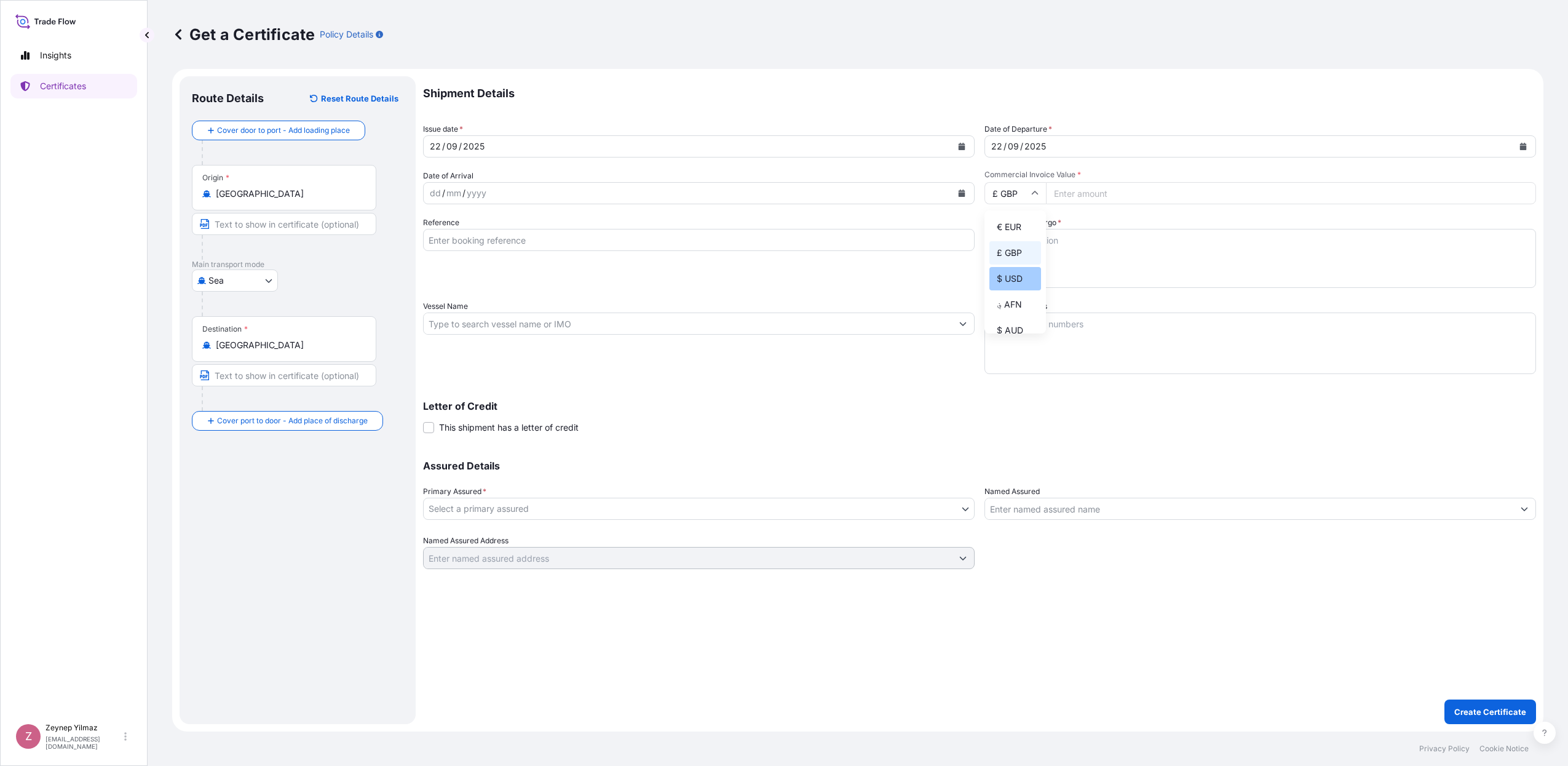
type input "$ USD"
click at [1076, 192] on input "Commercial Invoice Value *" at bounding box center [1291, 193] width 490 height 22
type input "174019.21"
click at [1042, 243] on textarea "Description of Cargo *" at bounding box center [1260, 258] width 551 height 59
click at [503, 238] on input "Reference" at bounding box center [698, 239] width 551 height 22
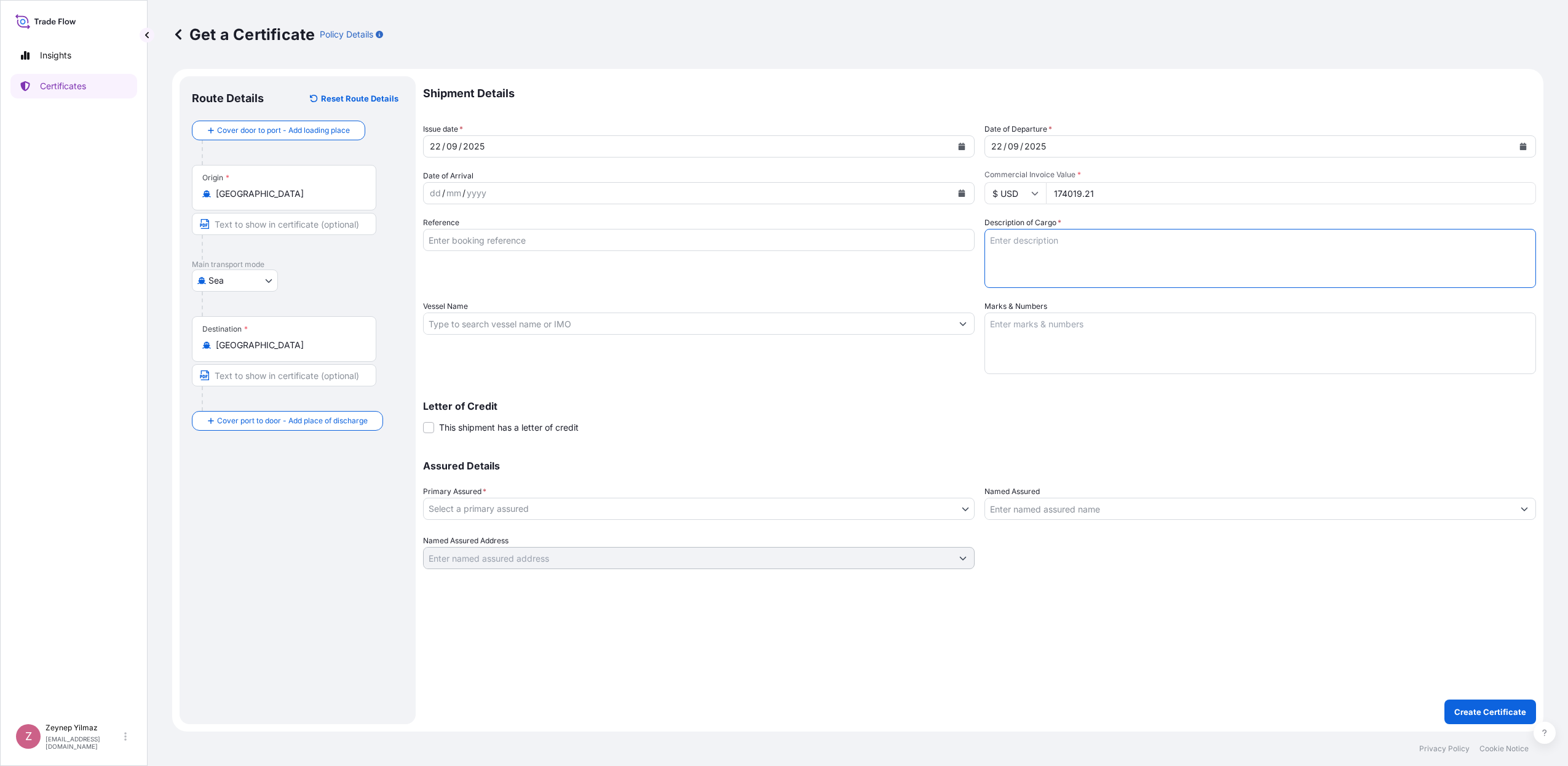
paste input "[PHONE_NUMBER]"
type input "[PHONE_NUMBER]"
click at [516, 267] on div "Reference [PHONE_NUMBER]" at bounding box center [698, 252] width 551 height 71
click at [1056, 233] on textarea "Description of Cargo *" at bounding box center [1260, 258] width 551 height 59
paste textarea "490 CASES OF CIGARETTES MARKED: 1001230422 / 1-490 IDF (FZC) PO No. 25027MAN U.…"
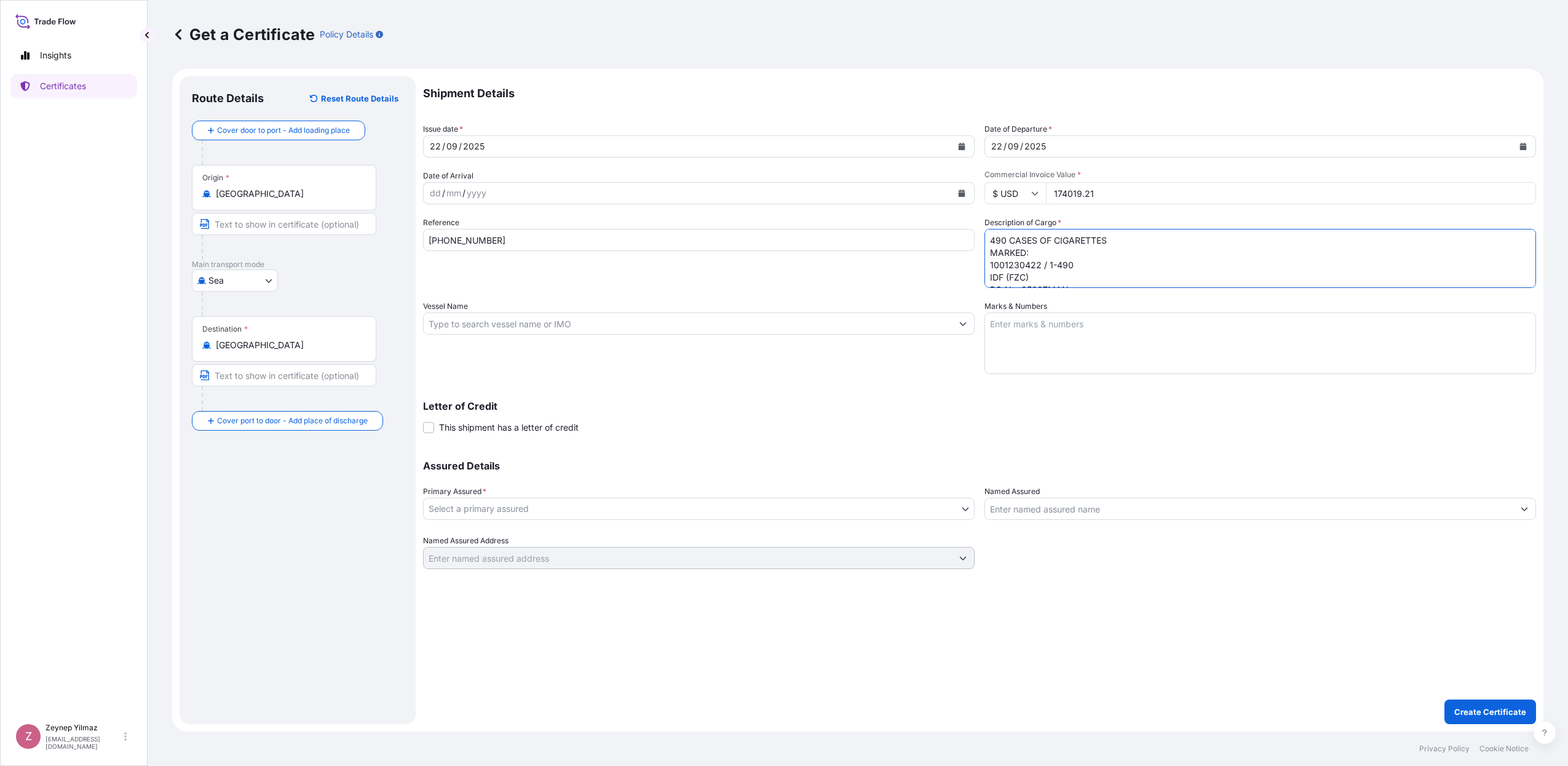
drag, startPoint x: 1006, startPoint y: 238, endPoint x: 973, endPoint y: 232, distance: 33.5
click at [979, 238] on div "Shipment Details Issue date * [DATE] Date of Departure * [DATE] Date of Arrival…" at bounding box center [979, 322] width 1113 height 492
drag, startPoint x: 1073, startPoint y: 264, endPoint x: 1049, endPoint y: 263, distance: 24.0
click at [1049, 263] on textarea "452 CASES OF CIGARETTES MARKED: 1001230422 / 1-490 IDF (FZC) PO No. 25027MAN U.…" at bounding box center [1260, 258] width 551 height 59
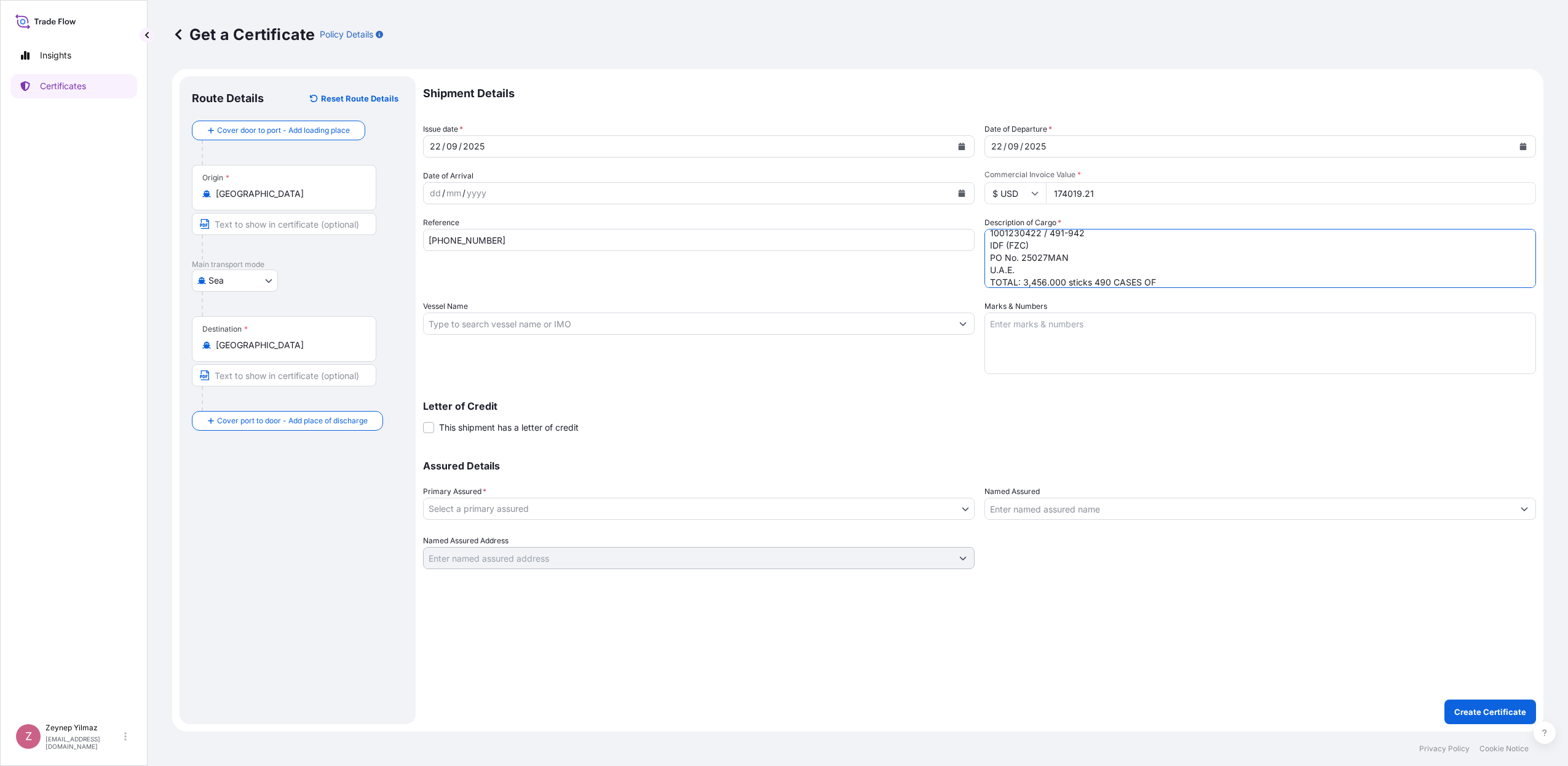
click at [1108, 279] on textarea "452 CASES OF CIGARETTES MARKED: 1001230422 / 491-942 IDF (FZC) PO No. 25027MAN …" at bounding box center [1260, 258] width 551 height 59
click at [1145, 268] on textarea "452 CASES OF CIGARETTES MARKED: 1001230422 / 491-942 IDF (FZC) PO No. 25027MAN …" at bounding box center [1260, 258] width 551 height 59
type textarea "452 CASES OF CIGARETTES MARKED: 1001230422 / 491-942 IDF (FZC) PO No. 25027MAN …"
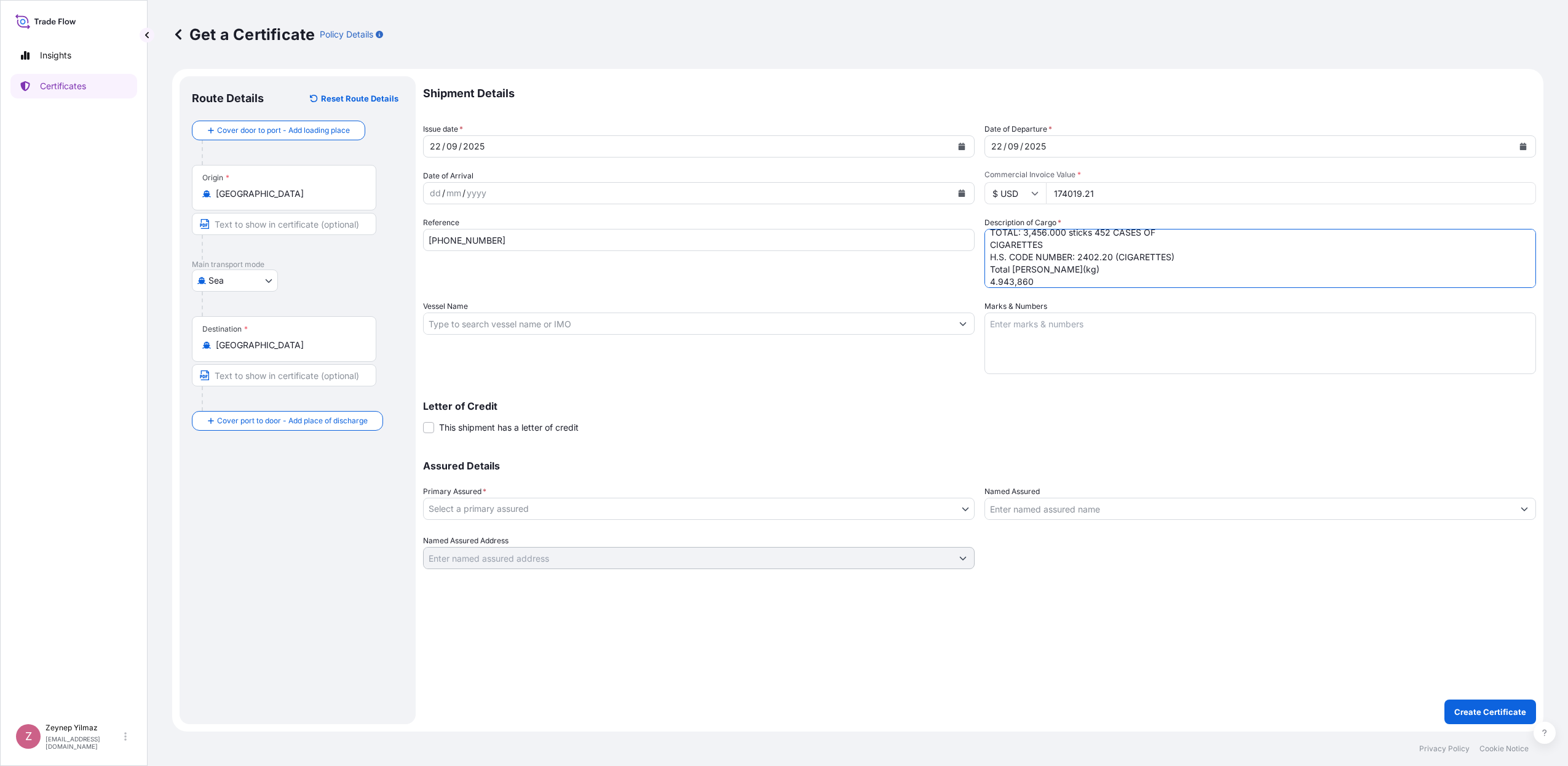
scroll to position [112, 0]
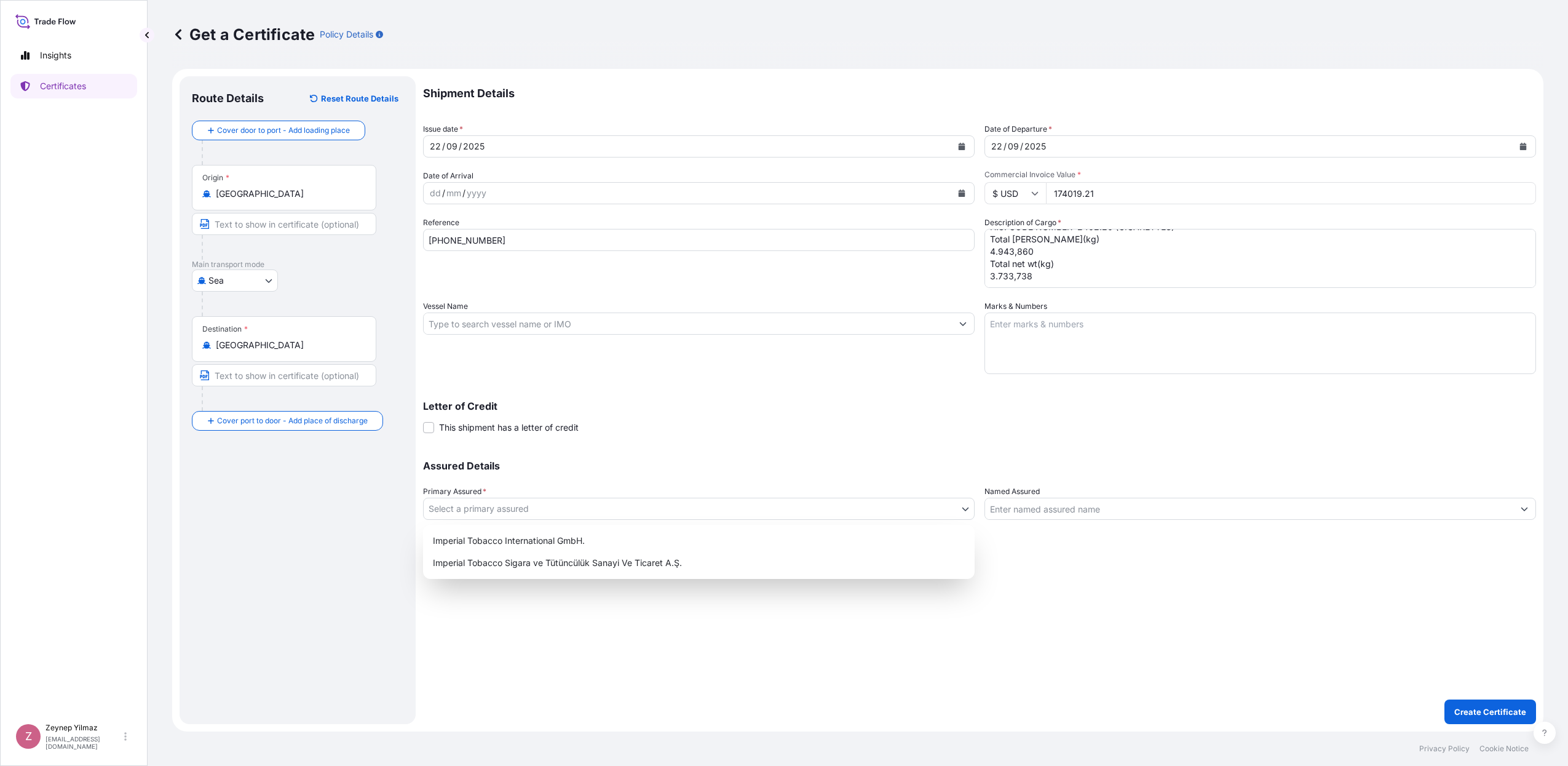
click at [687, 518] on body "Insights Certificates Z [PERSON_NAME] [EMAIL_ADDRESS][DOMAIN_NAME] Get a Certif…" at bounding box center [784, 383] width 1568 height 766
click at [616, 532] on div "Imperial Tobacco International GmbH." at bounding box center [699, 541] width 542 height 22
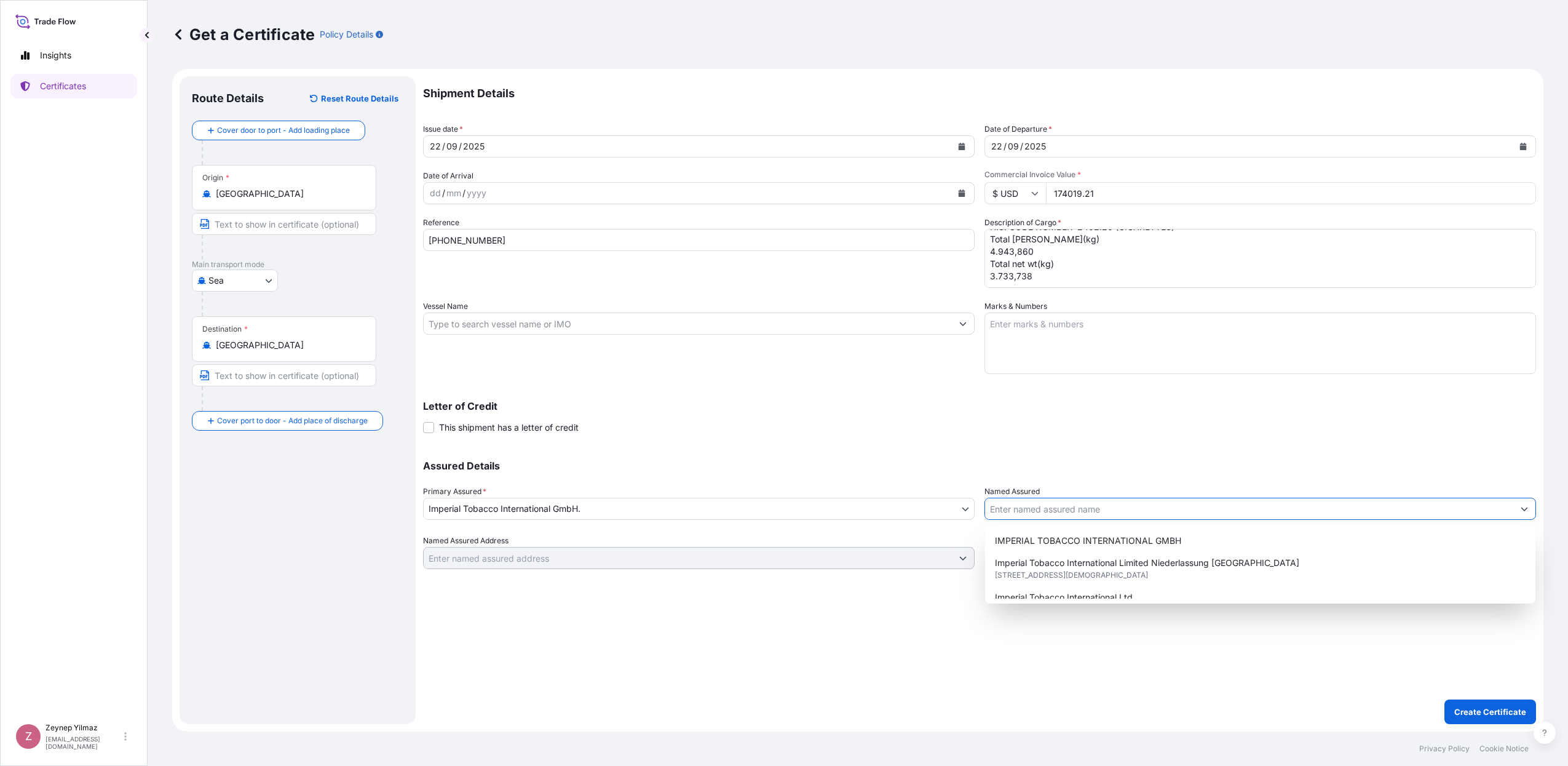
click at [1060, 510] on input "Named Assured" at bounding box center [1249, 509] width 528 height 22
click at [1053, 536] on span "IMPERIAL TOBACCO INTERNATIONAL GMBH" at bounding box center [1088, 540] width 187 height 12
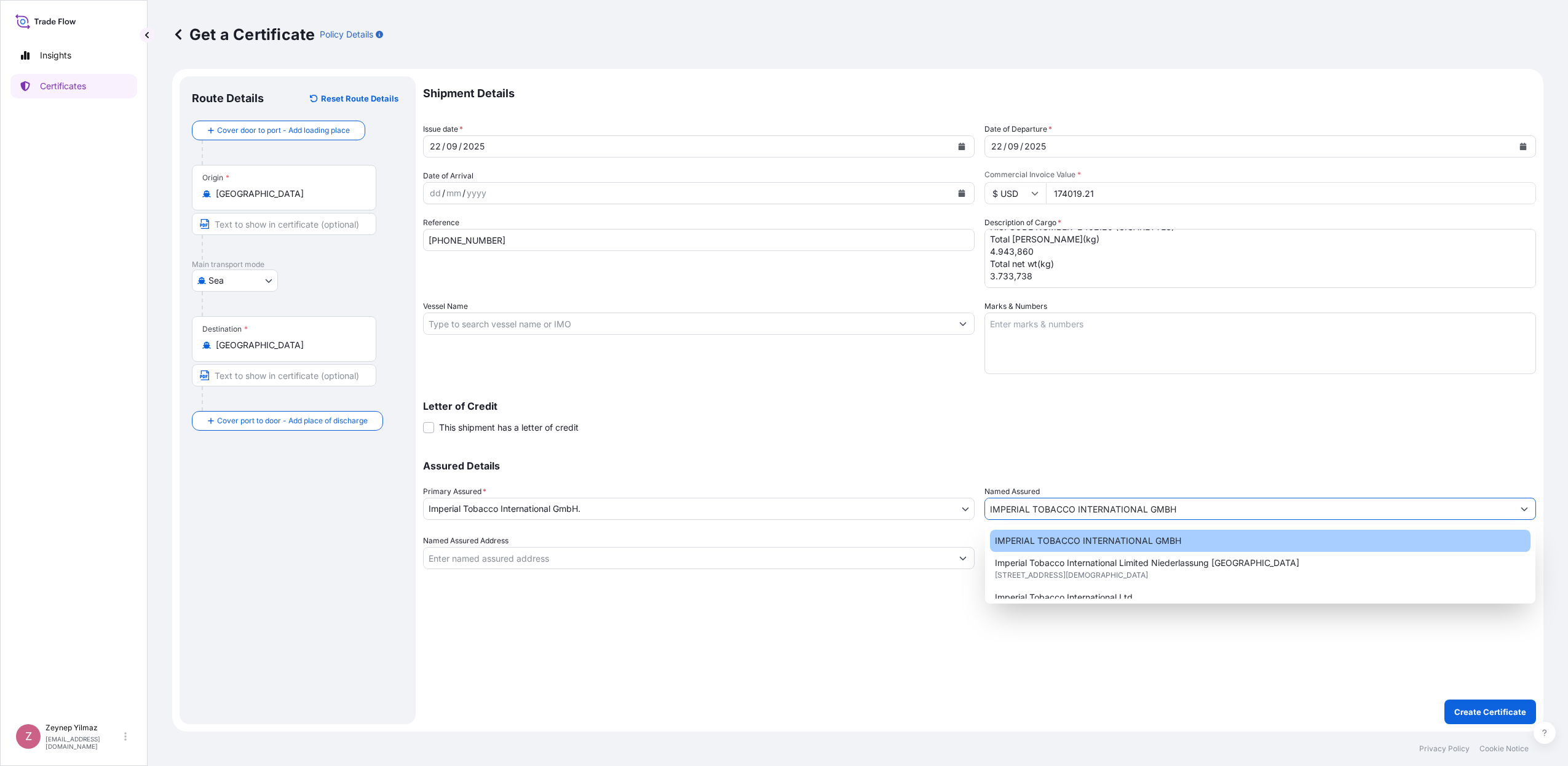
type input "IMPERIAL TOBACCO INTERNATIONAL GMBH"
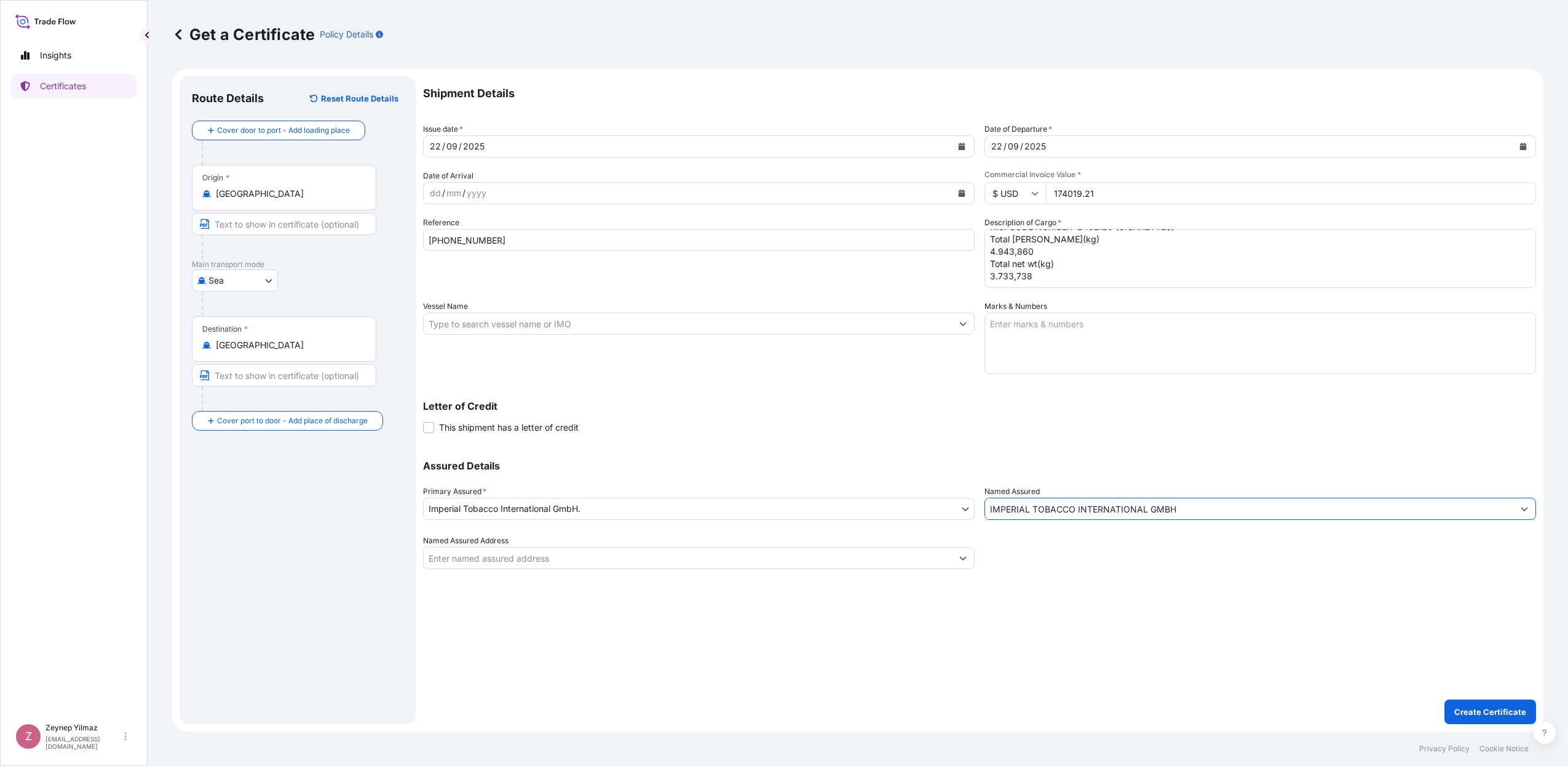
click at [1126, 447] on div "Assured Details Primary Assured * Imperial Tobacco International GmbH. Imperial…" at bounding box center [979, 507] width 1113 height 123
click at [1469, 709] on p "Create Certificate" at bounding box center [1490, 711] width 72 height 12
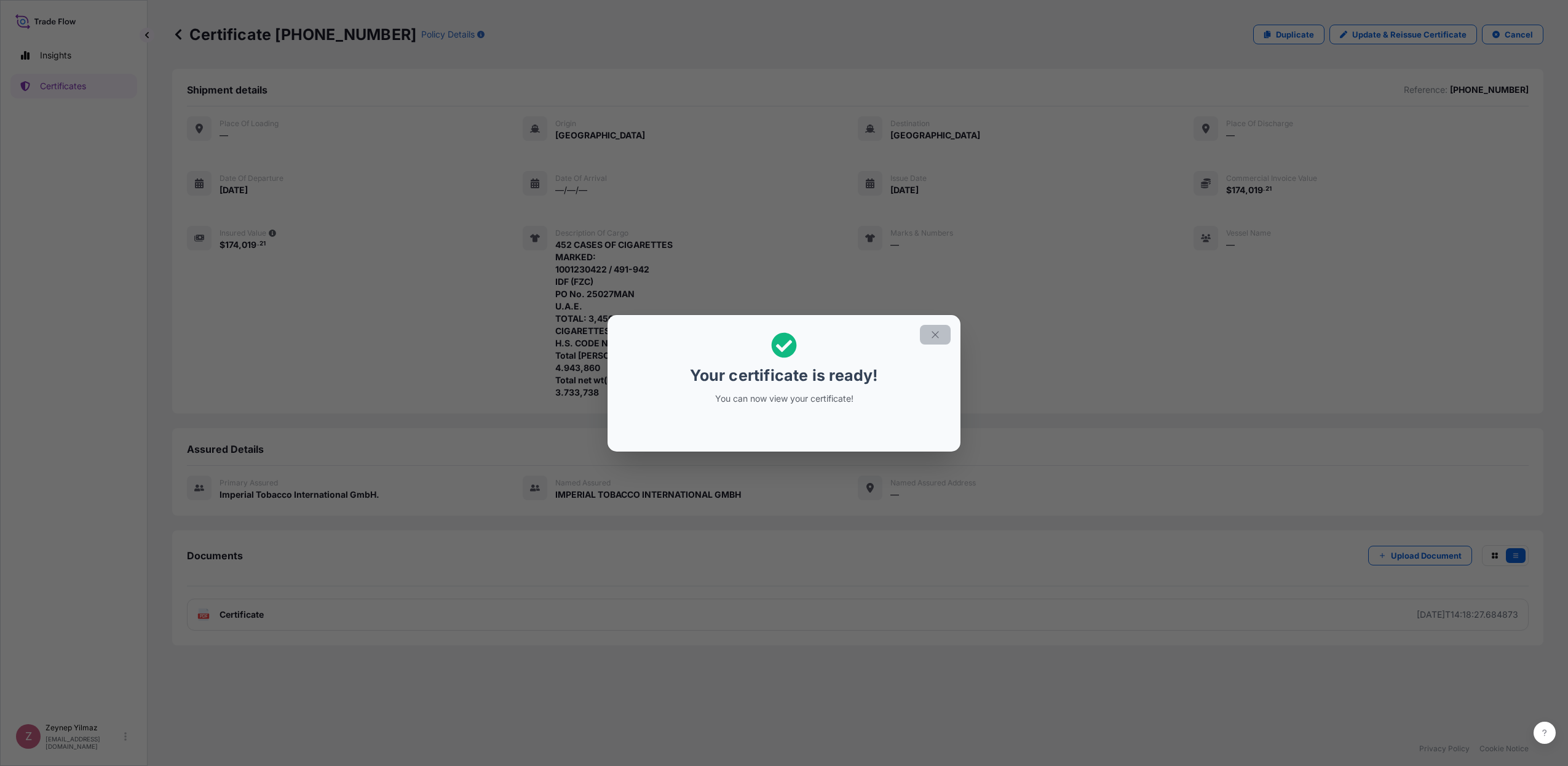
click at [938, 335] on icon "button" at bounding box center [935, 334] width 11 height 11
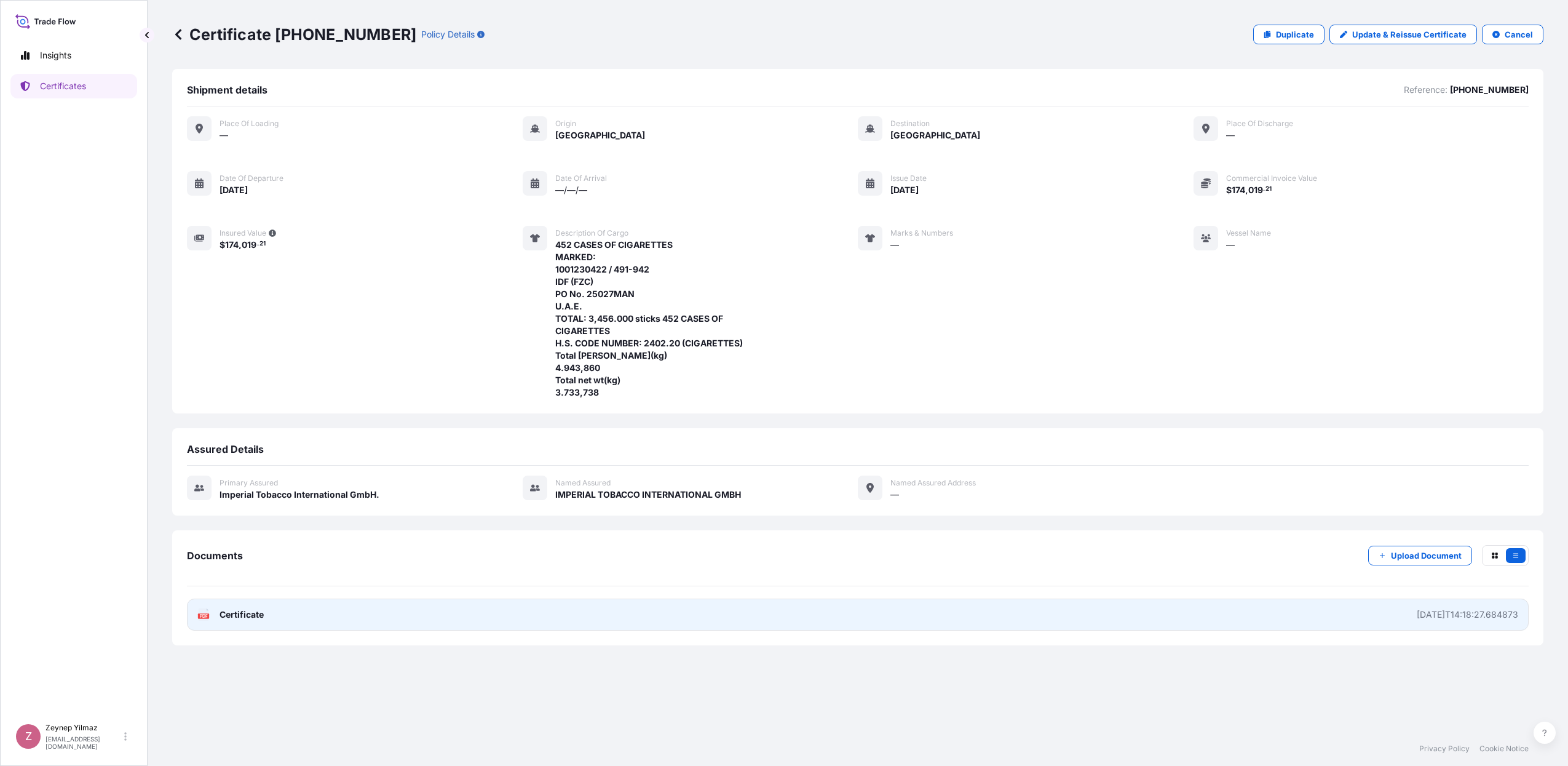
click at [737, 621] on link "PDF Certificate [DATE]T14:18:27.684873" at bounding box center [857, 615] width 1342 height 32
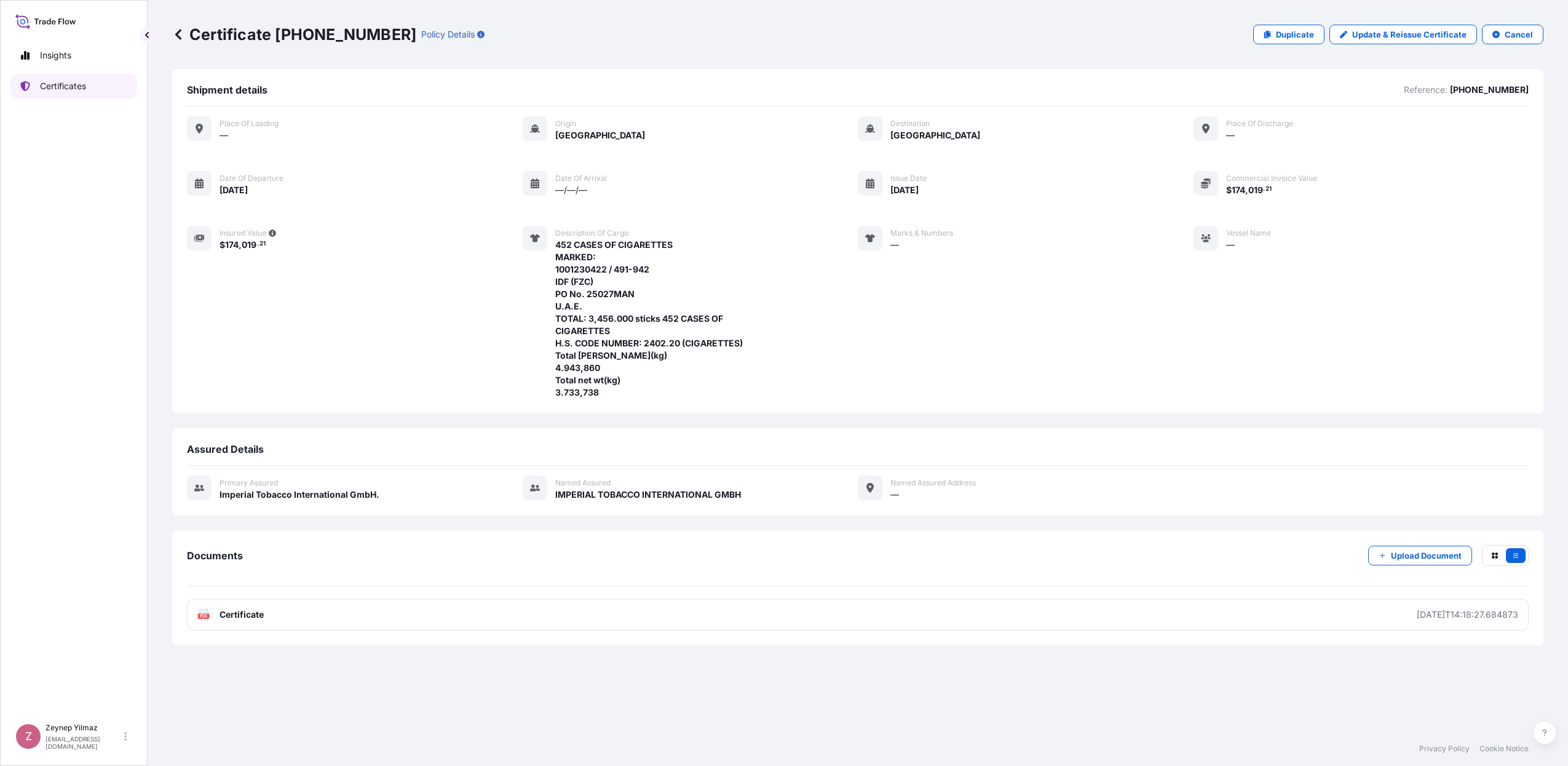
click at [80, 91] on p "Certificates" at bounding box center [63, 86] width 46 height 12
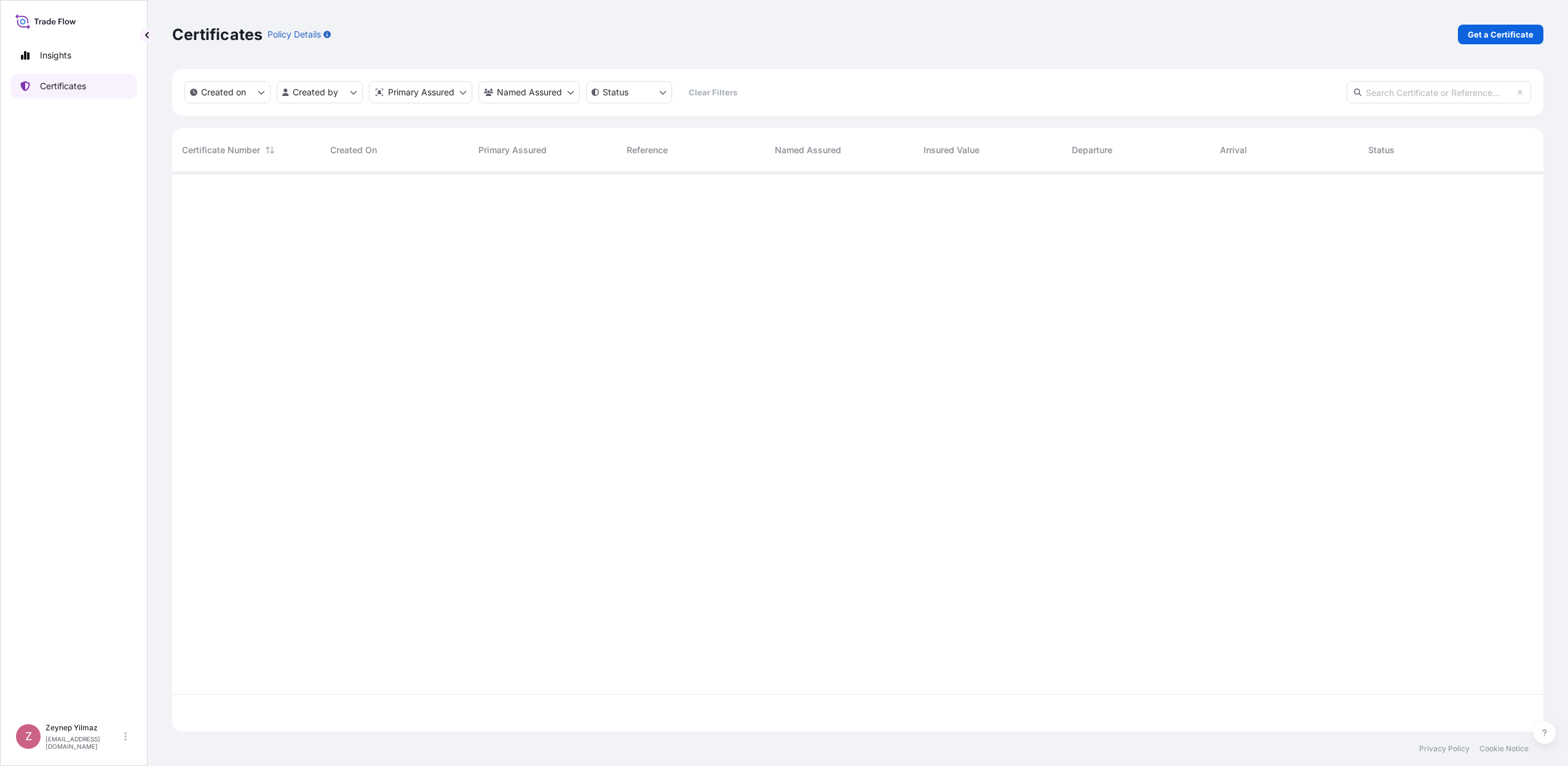
scroll to position [554, 1360]
click at [1507, 35] on p "Get a Certificate" at bounding box center [1500, 34] width 66 height 12
select select "Sea"
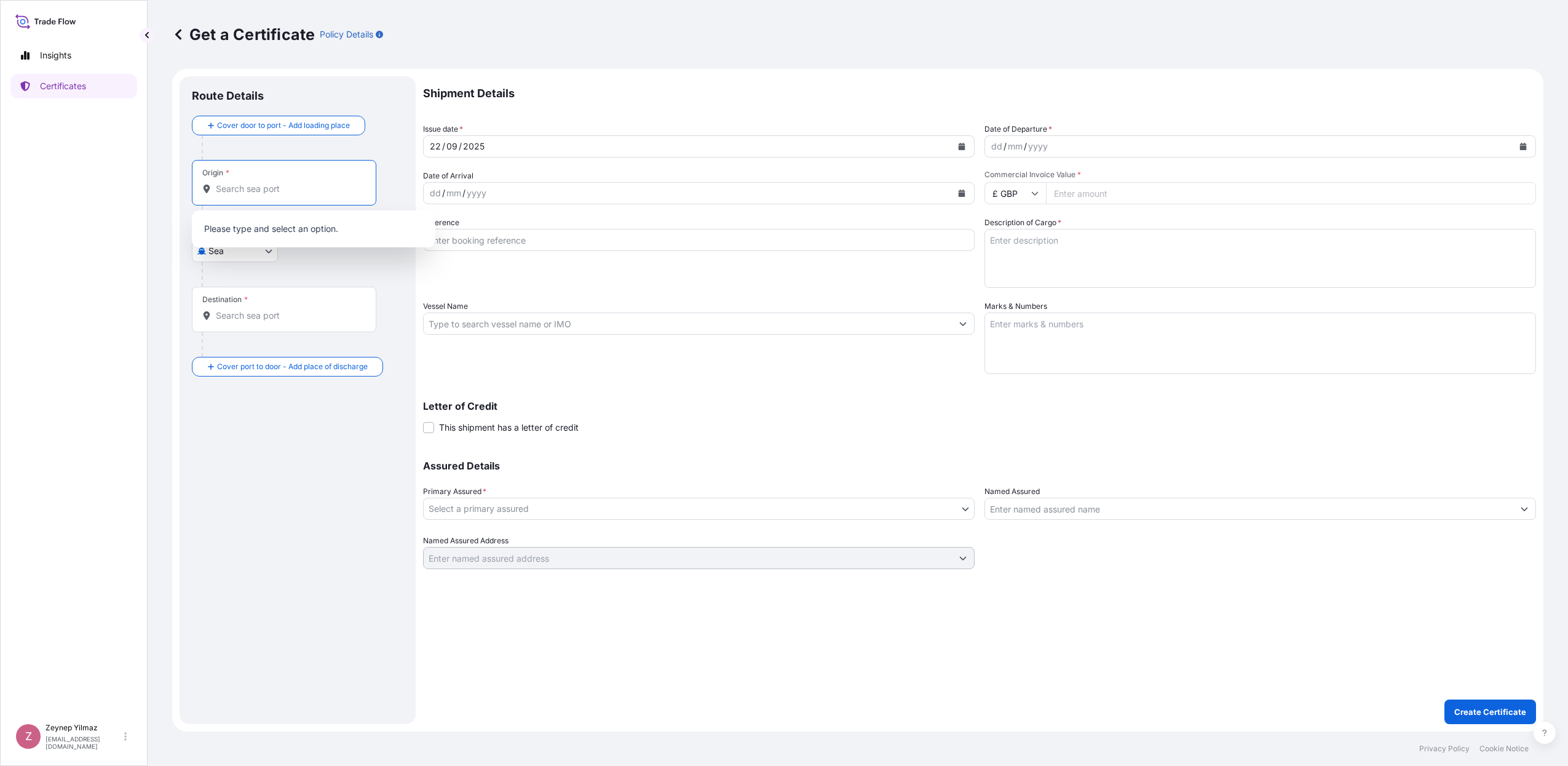
click at [262, 183] on input "Origin *" at bounding box center [288, 189] width 145 height 12
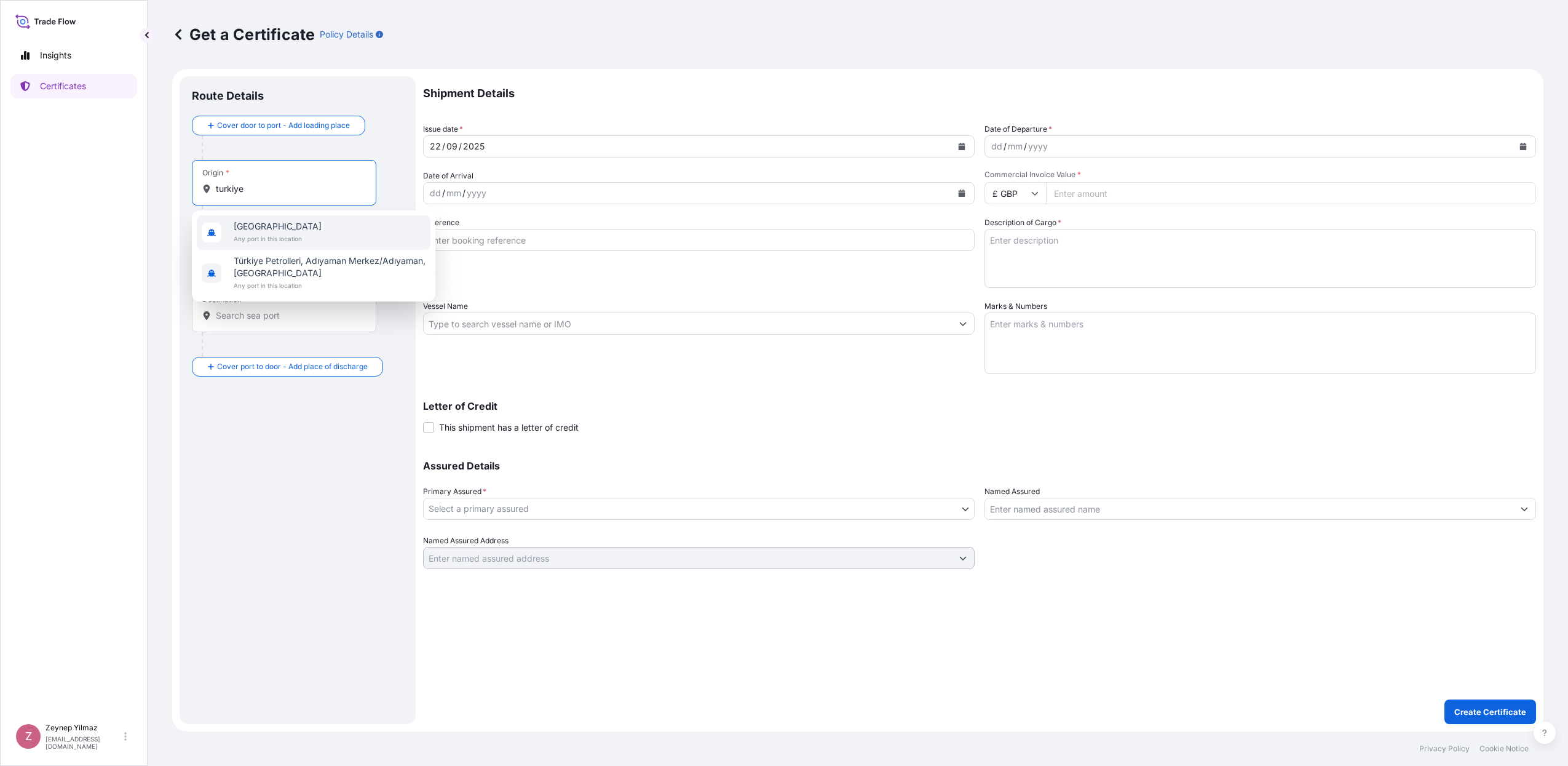
click at [244, 229] on span "[GEOGRAPHIC_DATA]" at bounding box center [277, 226] width 88 height 12
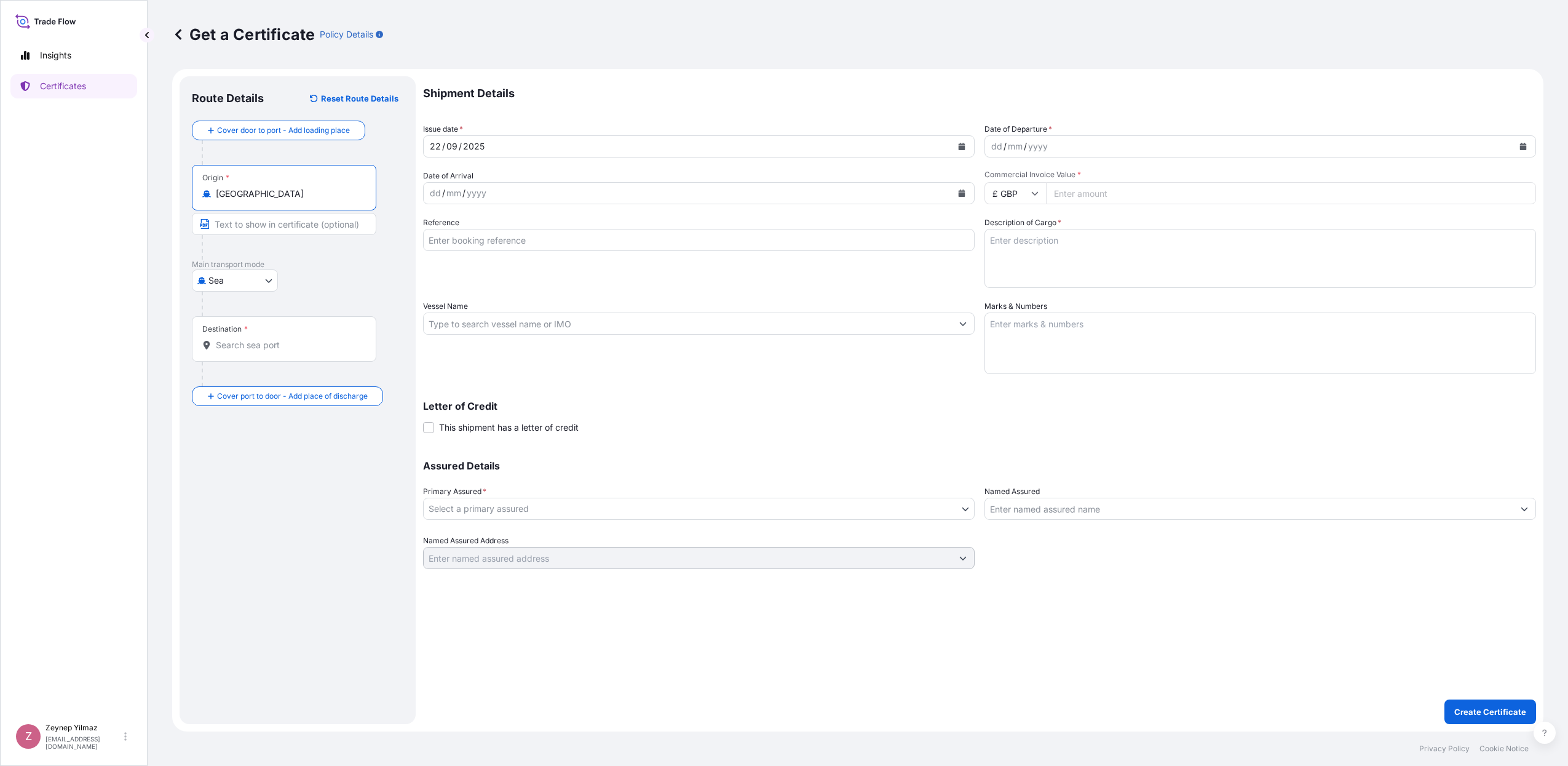
type input "[GEOGRAPHIC_DATA]"
click at [263, 348] on input "Destination *" at bounding box center [288, 345] width 145 height 12
type input "n"
click at [270, 384] on b "United Ara" at bounding box center [255, 382] width 44 height 10
type input "[GEOGRAPHIC_DATA]"
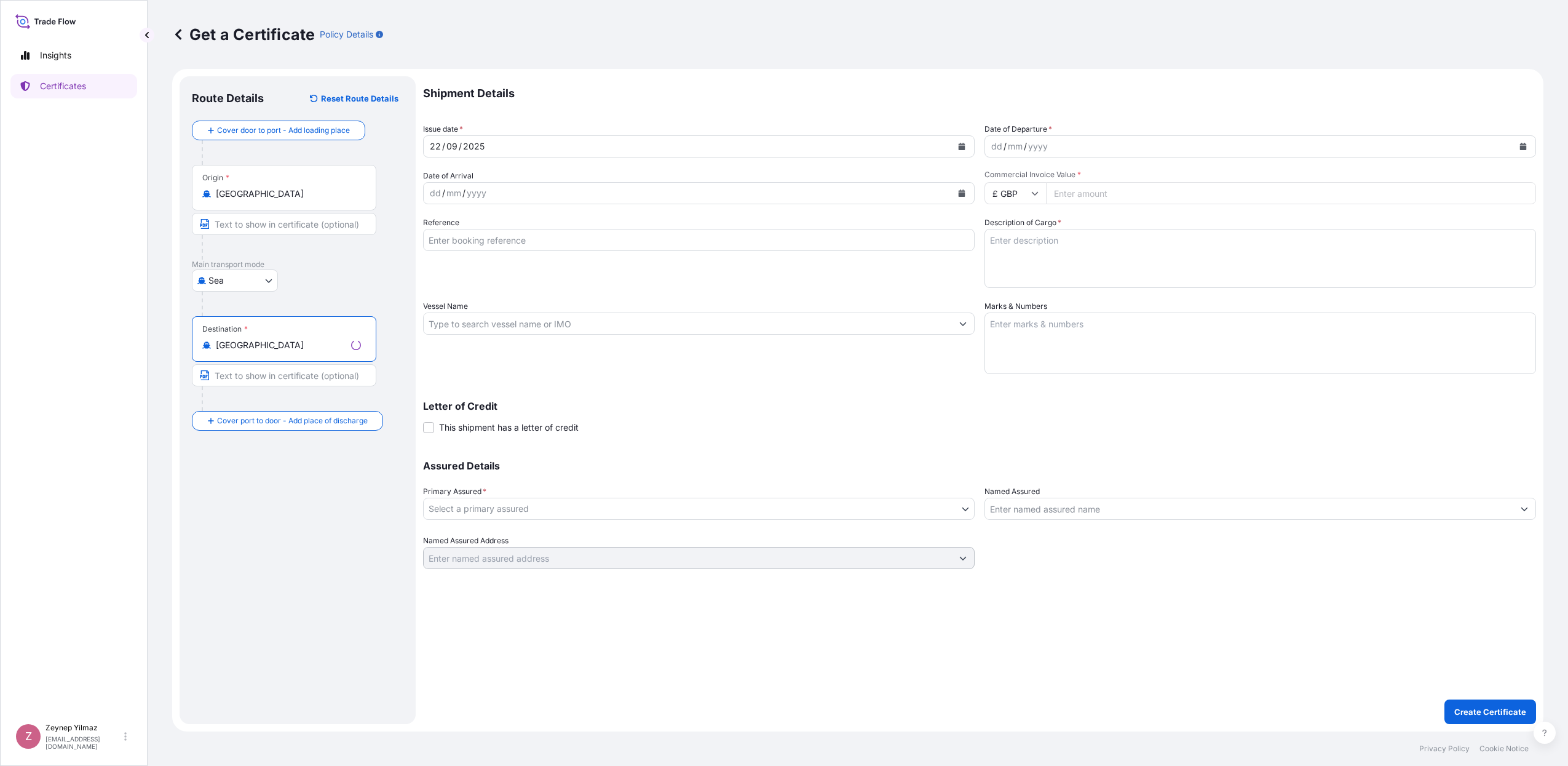
click at [1027, 199] on input "£ GBP" at bounding box center [1015, 193] width 62 height 22
click at [1020, 227] on div "€ EUR" at bounding box center [1015, 227] width 51 height 23
click at [1022, 201] on input "€ EUR" at bounding box center [1015, 193] width 62 height 22
click at [1013, 290] on div "$ USD" at bounding box center [1015, 279] width 51 height 23
type input "$ USD"
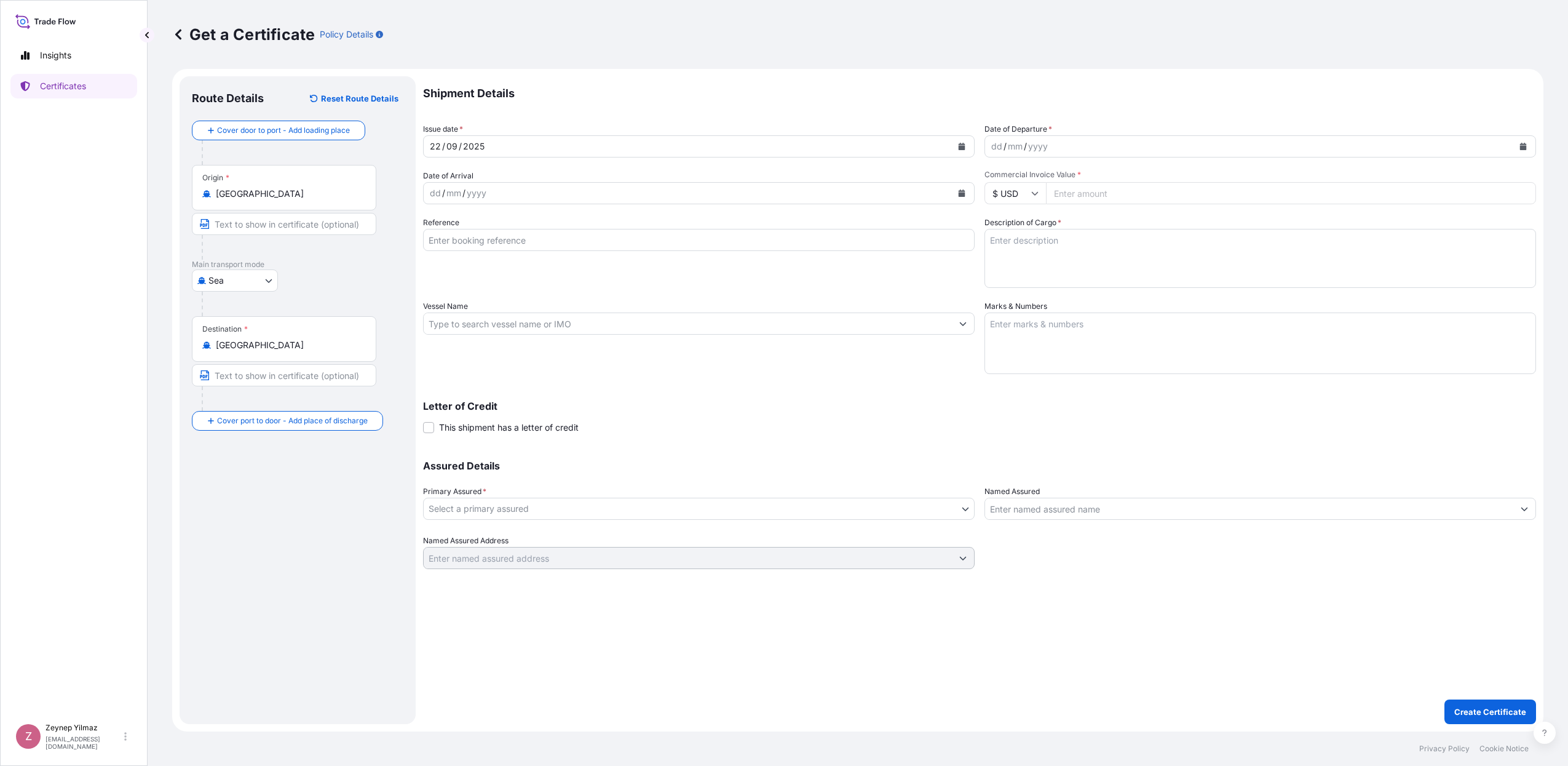
click at [1030, 147] on div "yyyy" at bounding box center [1038, 146] width 22 height 15
click at [1518, 144] on button "Calendar" at bounding box center [1523, 146] width 20 height 20
click at [1008, 297] on div "22" at bounding box center [1006, 297] width 22 height 22
click at [476, 232] on input "Reference" at bounding box center [698, 239] width 551 height 22
paste input "[PHONE_NUMBER]"
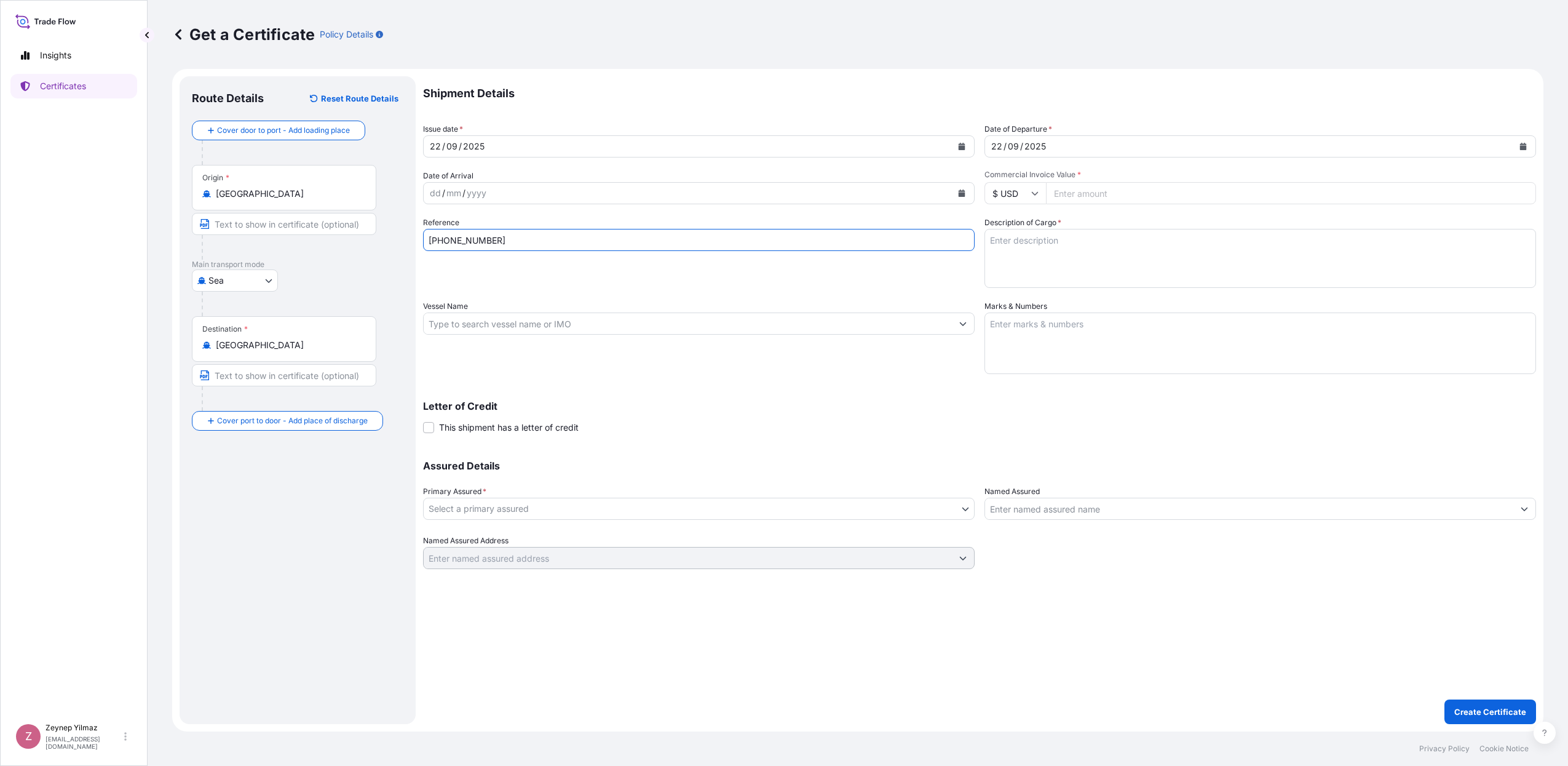
type input "[PHONE_NUMBER]"
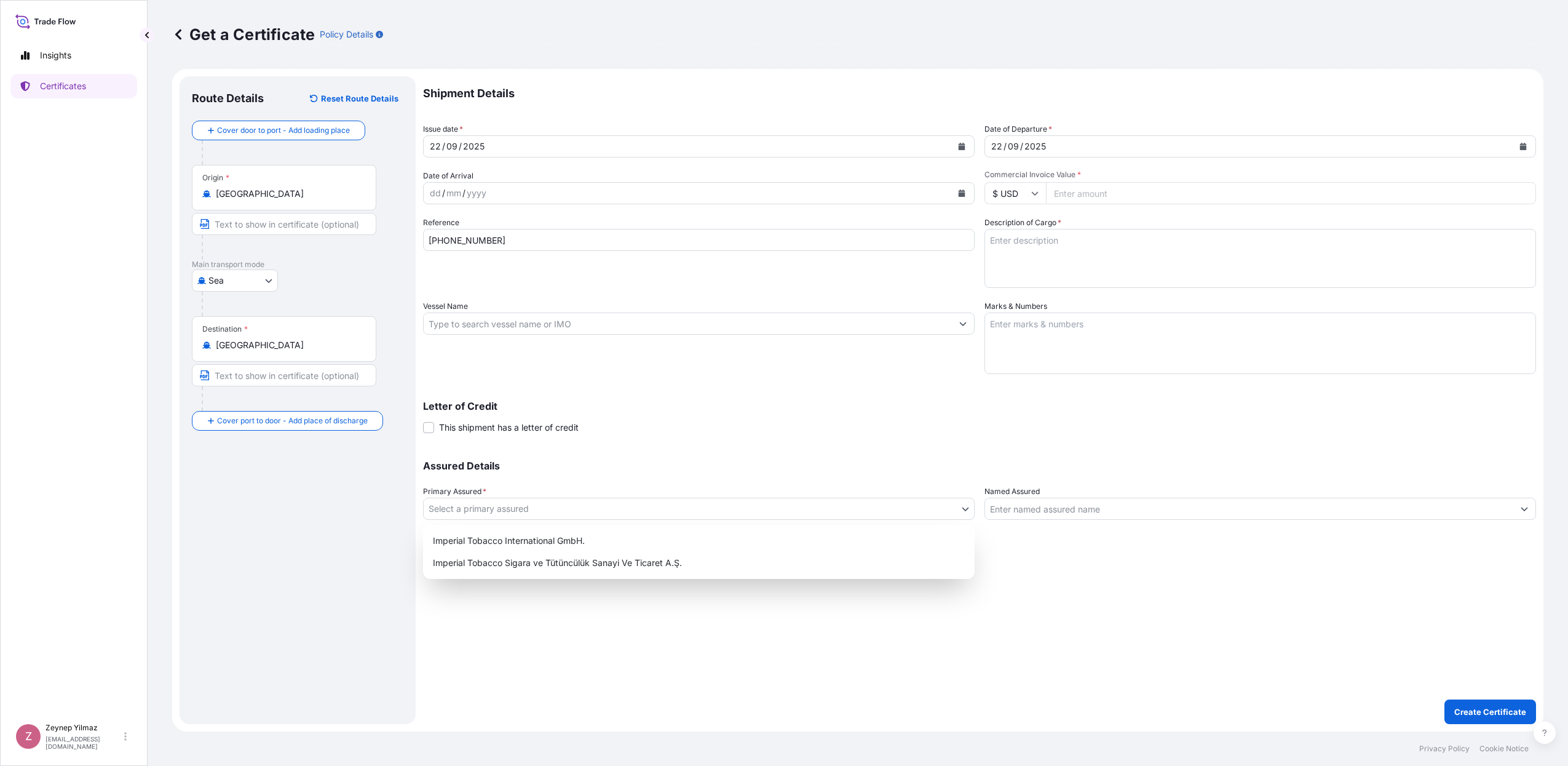
click at [522, 512] on body "Insights Certificates Z [PERSON_NAME] [EMAIL_ADDRESS][DOMAIN_NAME] Get a Certif…" at bounding box center [784, 383] width 1568 height 766
click at [522, 541] on div "Imperial Tobacco International GmbH." at bounding box center [699, 541] width 542 height 22
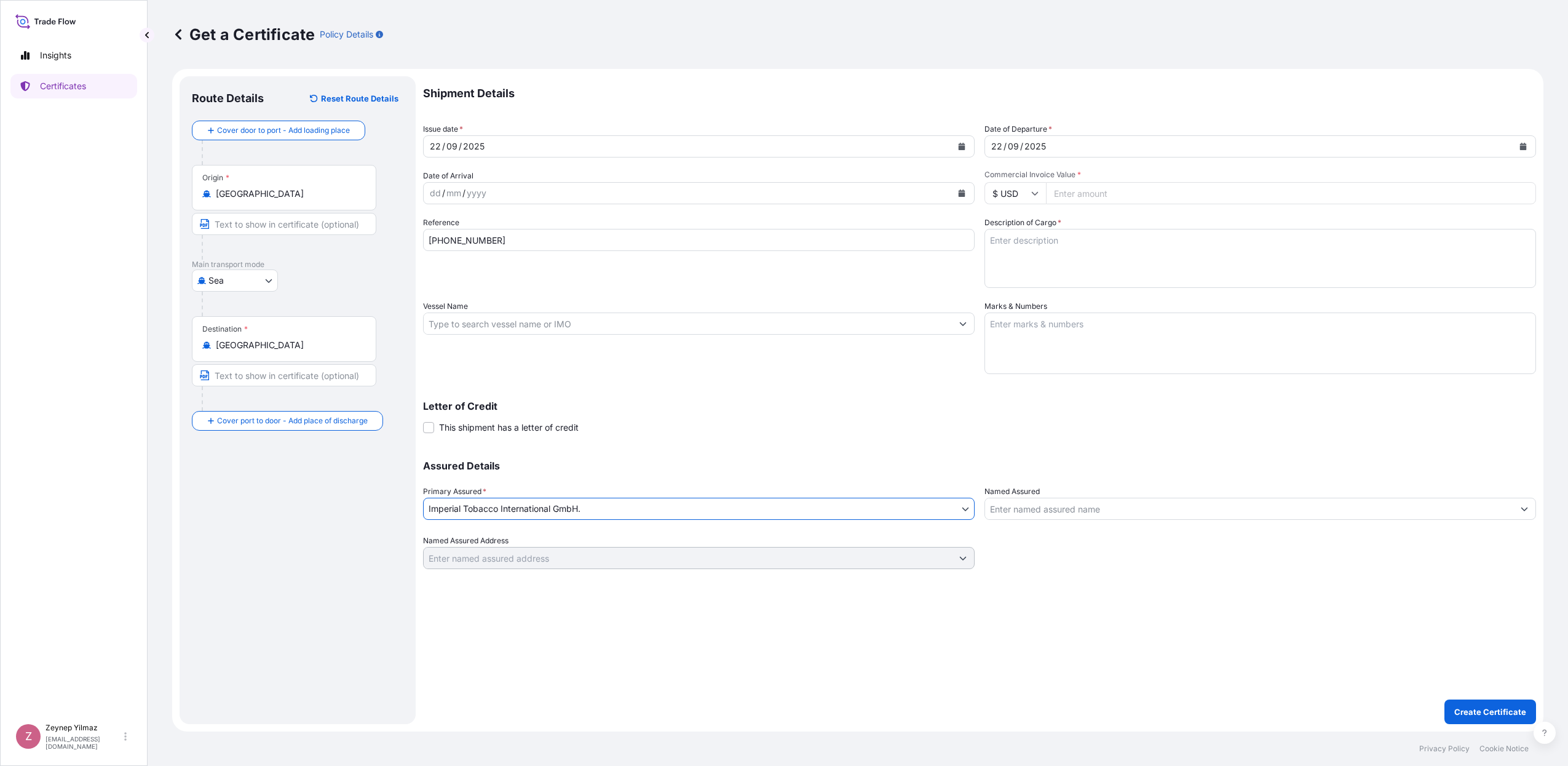
click at [1159, 511] on input "Named Assured" at bounding box center [1249, 509] width 528 height 22
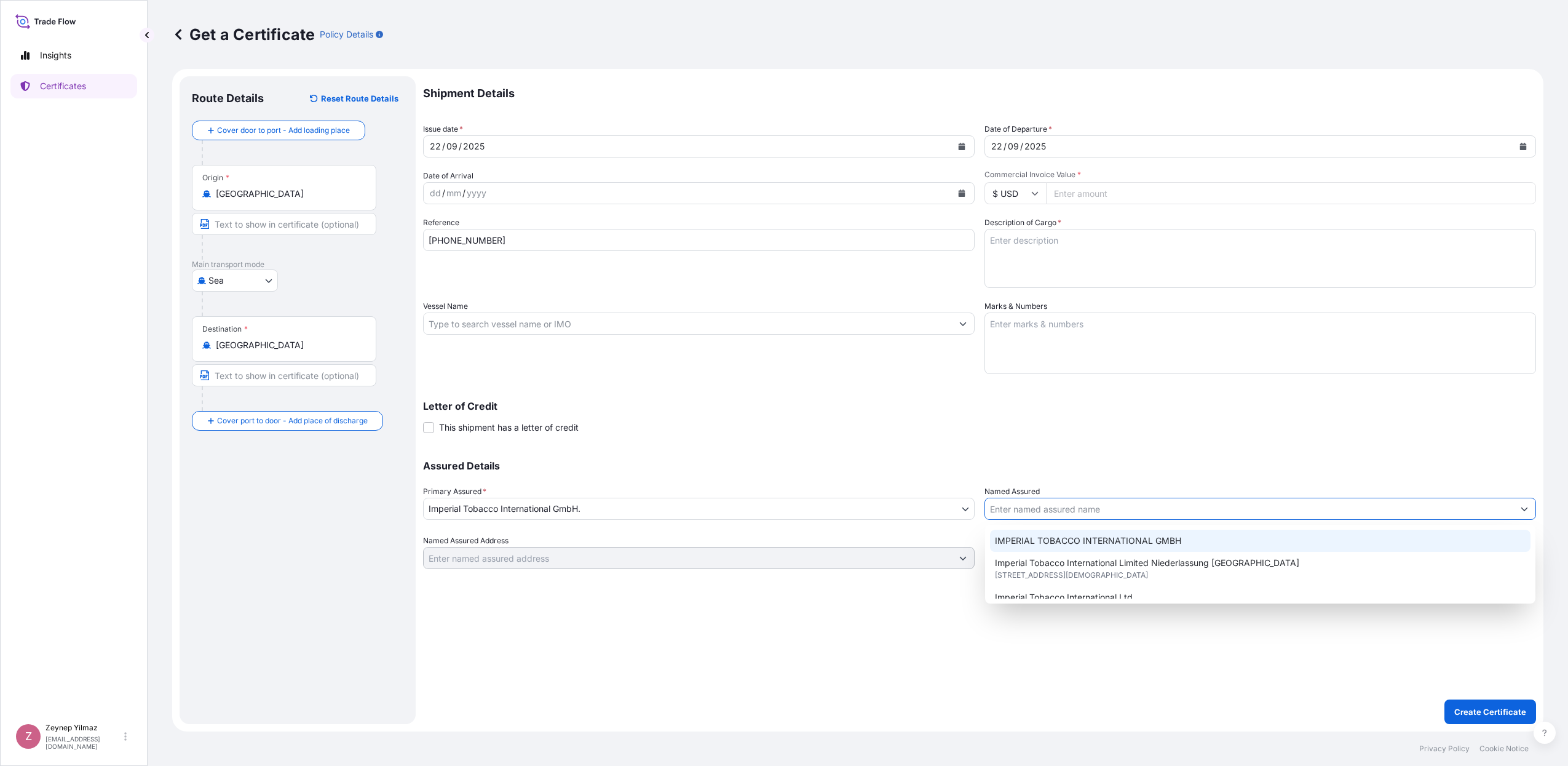
click at [1108, 545] on span "IMPERIAL TOBACCO INTERNATIONAL GMBH" at bounding box center [1088, 540] width 187 height 12
type input "IMPERIAL TOBACCO INTERNATIONAL GMBH"
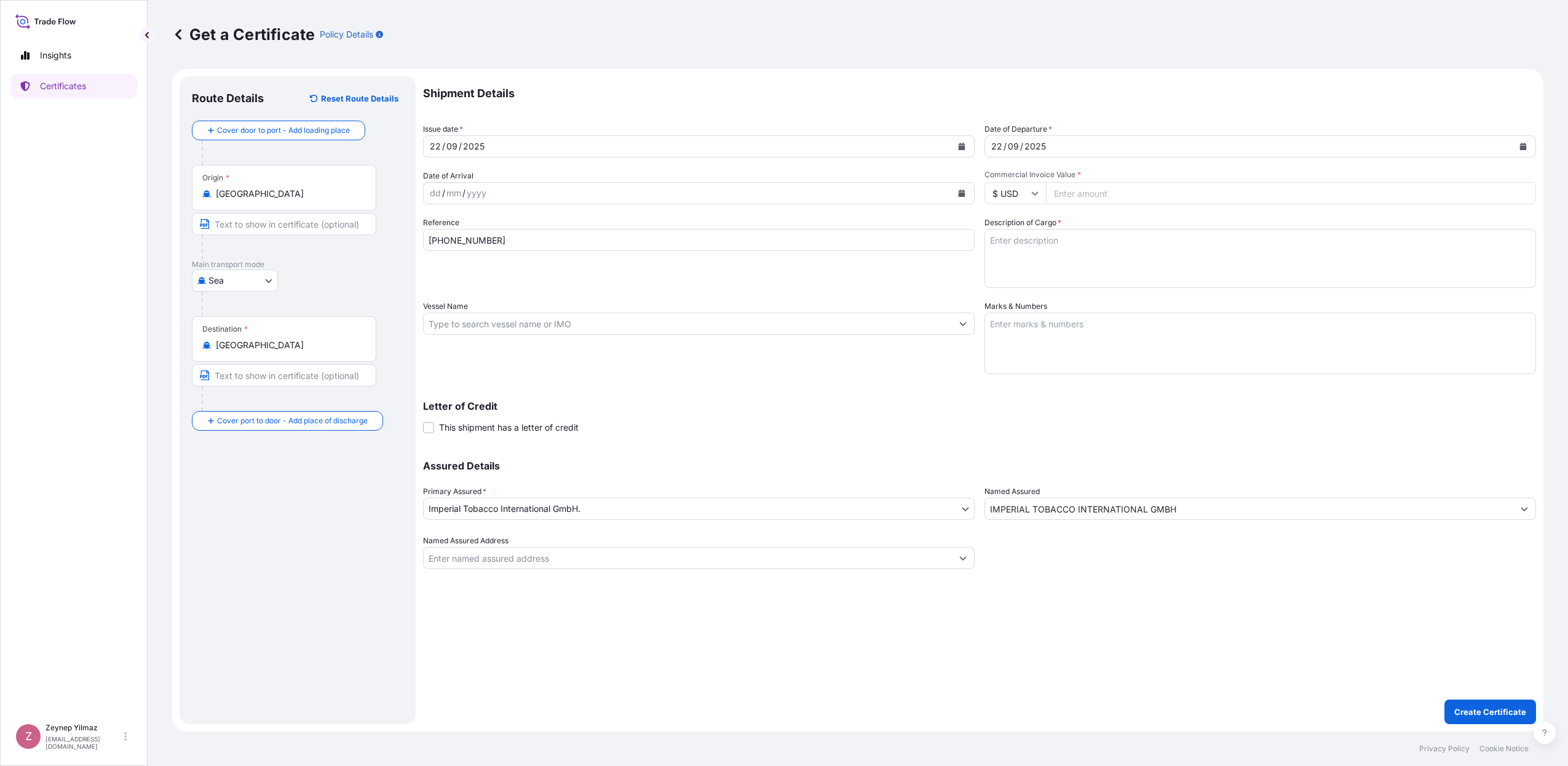
click at [927, 439] on div "Shipment Details Issue date * [DATE] Date of Departure * [DATE] Date of Arrival…" at bounding box center [979, 322] width 1113 height 492
click at [1075, 194] on input "Commercial Invoice Value *" at bounding box center [1291, 193] width 490 height 22
type input "215141.44"
click at [1079, 238] on textarea "Description of Cargo *" at bounding box center [1260, 258] width 551 height 59
click at [1012, 244] on textarea "Description of Cargo *" at bounding box center [1260, 258] width 551 height 59
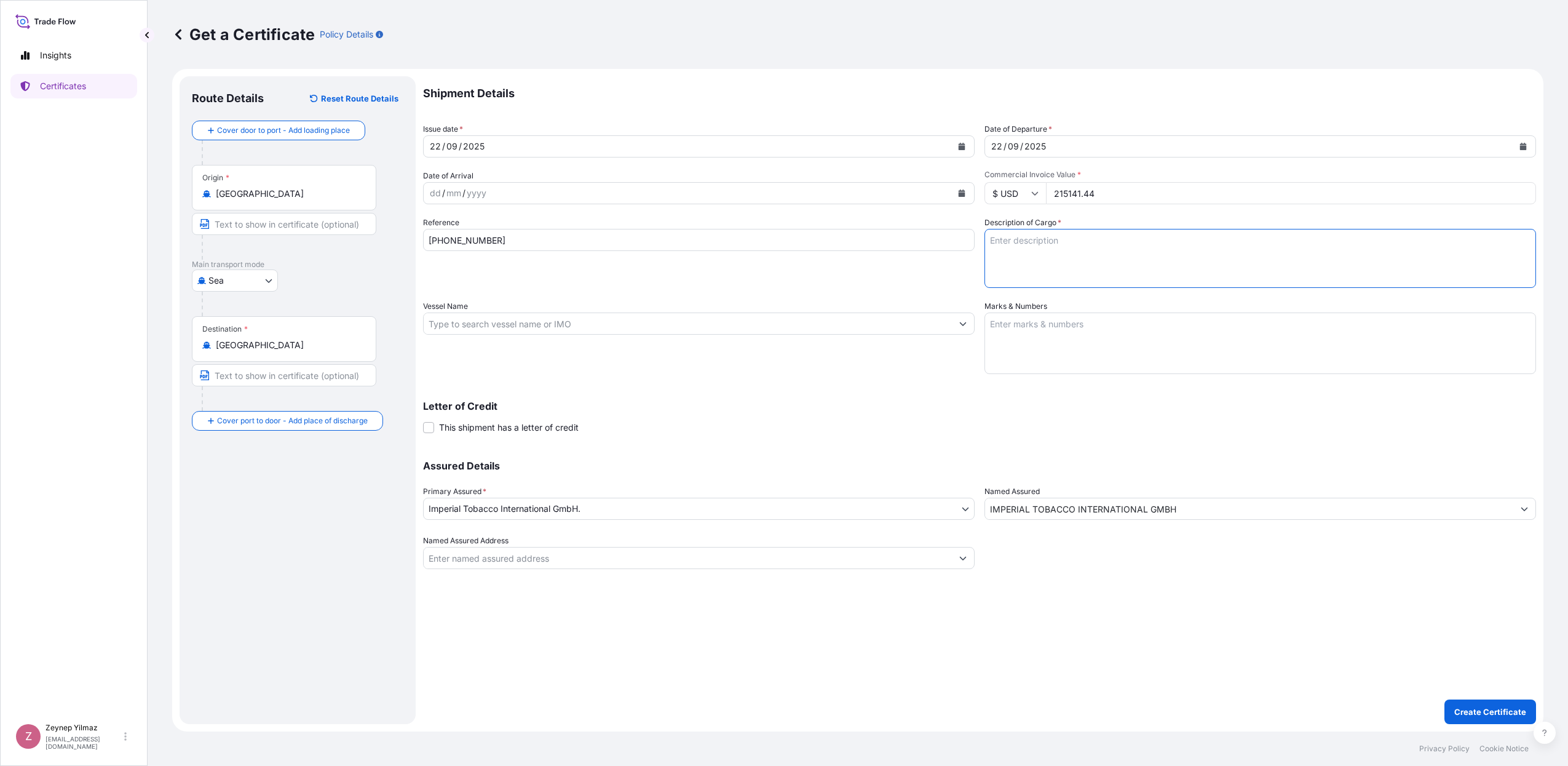
paste textarea "452 CASES OF CIGARETTES MARKED: 1001230422 / 491-942 IDF (FZC) PO No. 25027MAN …"
drag, startPoint x: 1000, startPoint y: 238, endPoint x: 970, endPoint y: 236, distance: 30.1
click at [970, 236] on div "Shipment Details Issue date * [DATE] Date of Departure * [DATE] Date of Arrival…" at bounding box center [979, 322] width 1113 height 492
click at [1093, 267] on textarea "656 CASES OF CIGARETTES MARKED: 1001230422 / 943-1598 IDF (FZC) PO No. 25027MAN…" at bounding box center [1260, 258] width 551 height 59
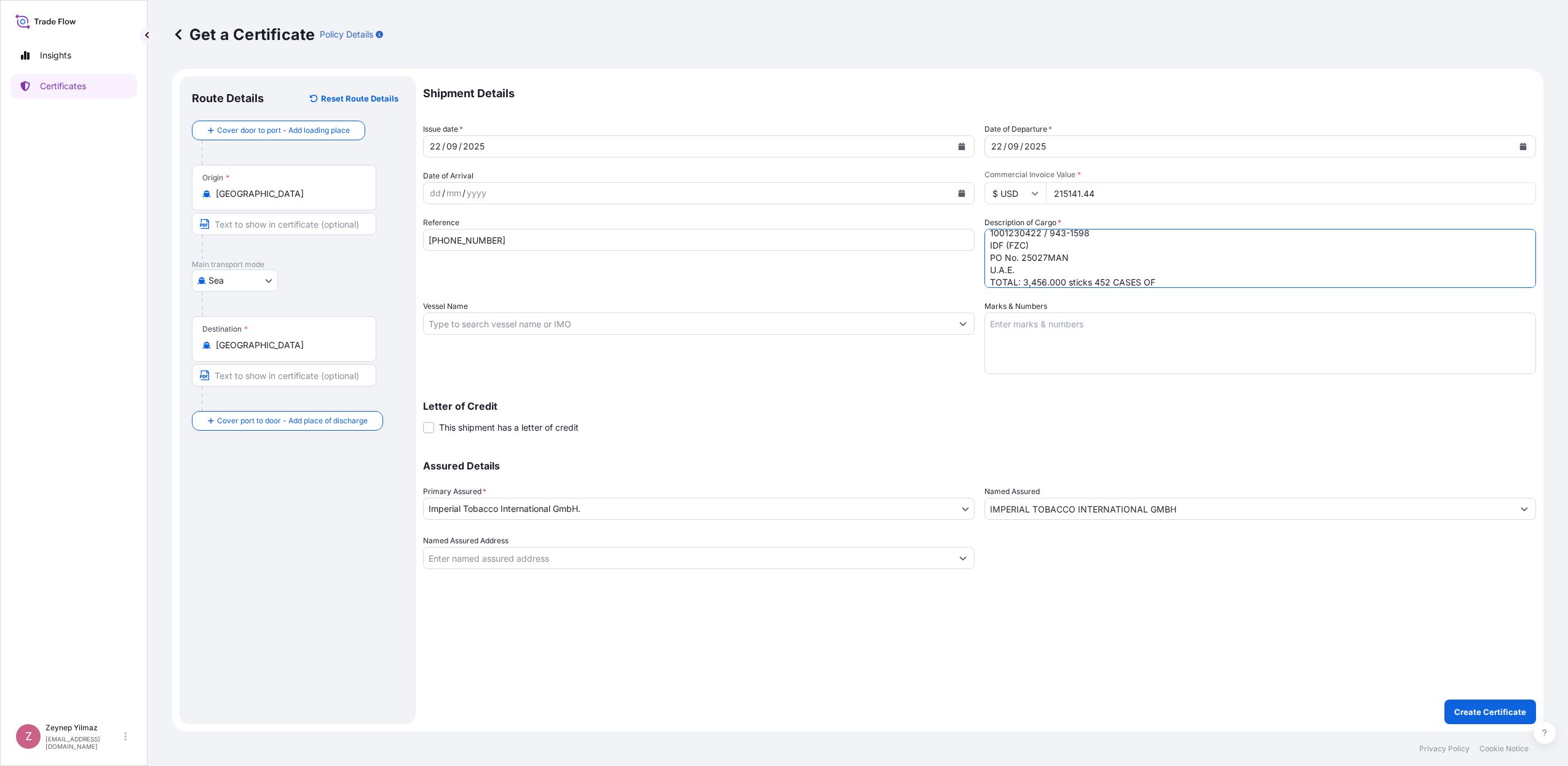
click at [1027, 281] on textarea "656 CASES OF CIGARETTES MARKED: 1001230422 / 943-1598 IDF (FZC) PO No. 25027MAN…" at bounding box center [1260, 258] width 551 height 59
click at [1105, 282] on textarea "656 CASES OF CIGARETTES MARKED: 1001230422 / 943-1598 IDF (FZC) PO No. 25027MAN…" at bounding box center [1260, 258] width 551 height 59
type textarea "656 CASES OF CIGARETTES MARKED: 1001230422 / 943-1598 IDF (FZC) PO No. 25027MAN…"
click at [1033, 252] on textarea "656 CASES OF CIGARETTES MARKED: 1001230422 / 943-1598 IDF (FZC) PO No. 25027MAN…" at bounding box center [1260, 258] width 551 height 59
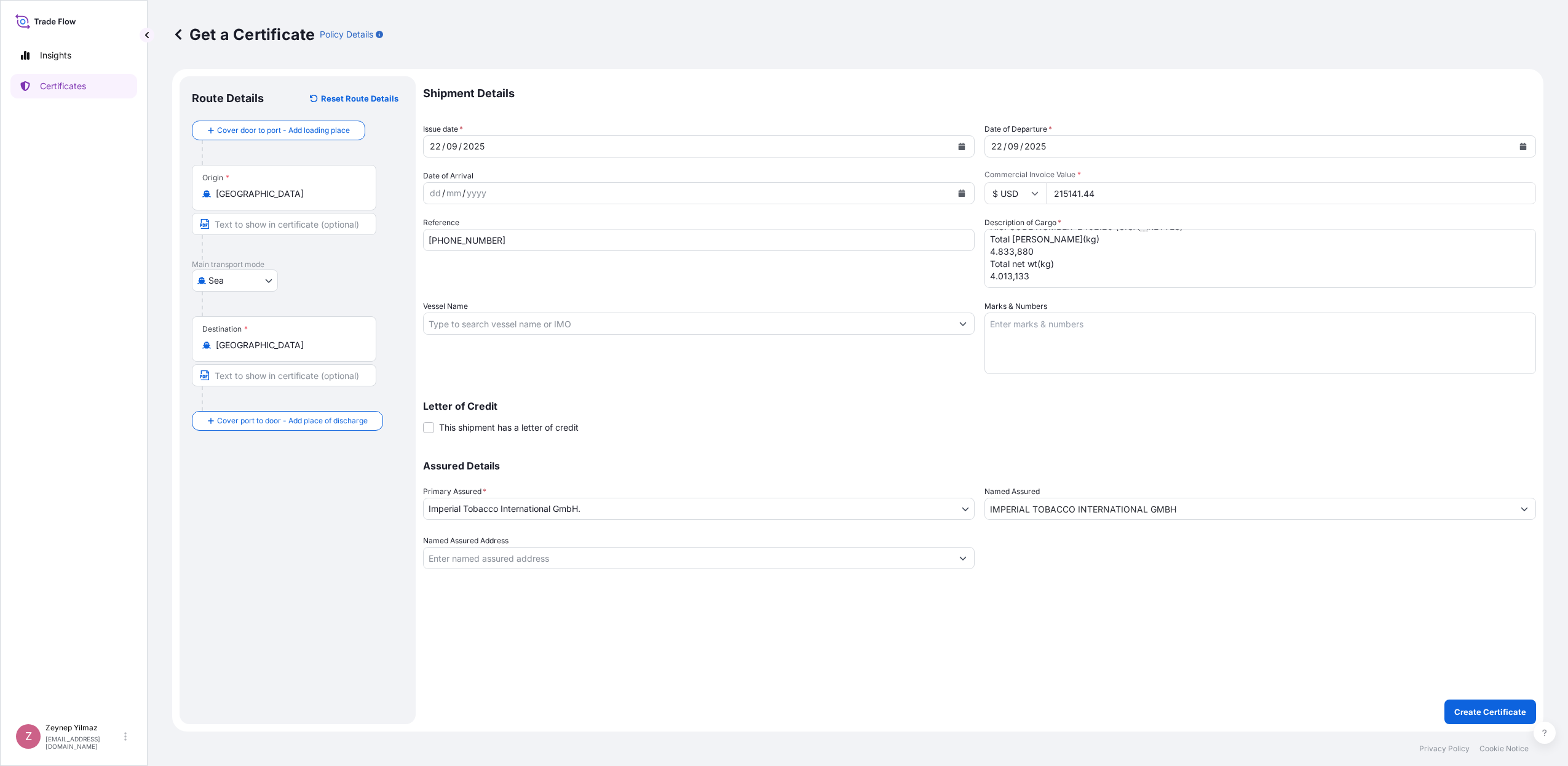
click at [936, 434] on div "Shipment Details Issue date * [DATE] Date of Departure * [DATE] Date of Arrival…" at bounding box center [979, 322] width 1113 height 492
click at [1490, 712] on p "Create Certificate" at bounding box center [1490, 711] width 72 height 12
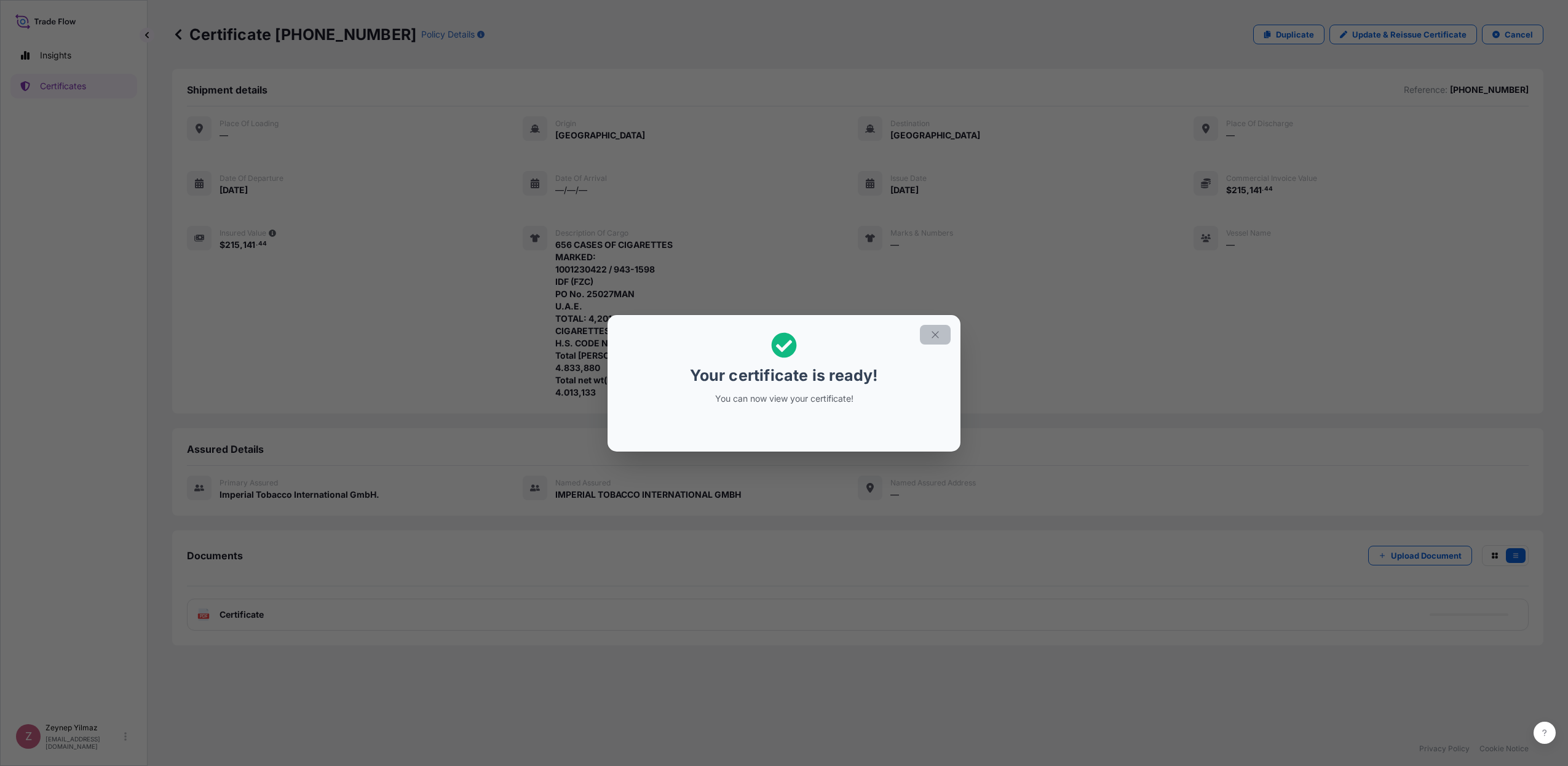
click at [943, 333] on button "button" at bounding box center [935, 335] width 31 height 20
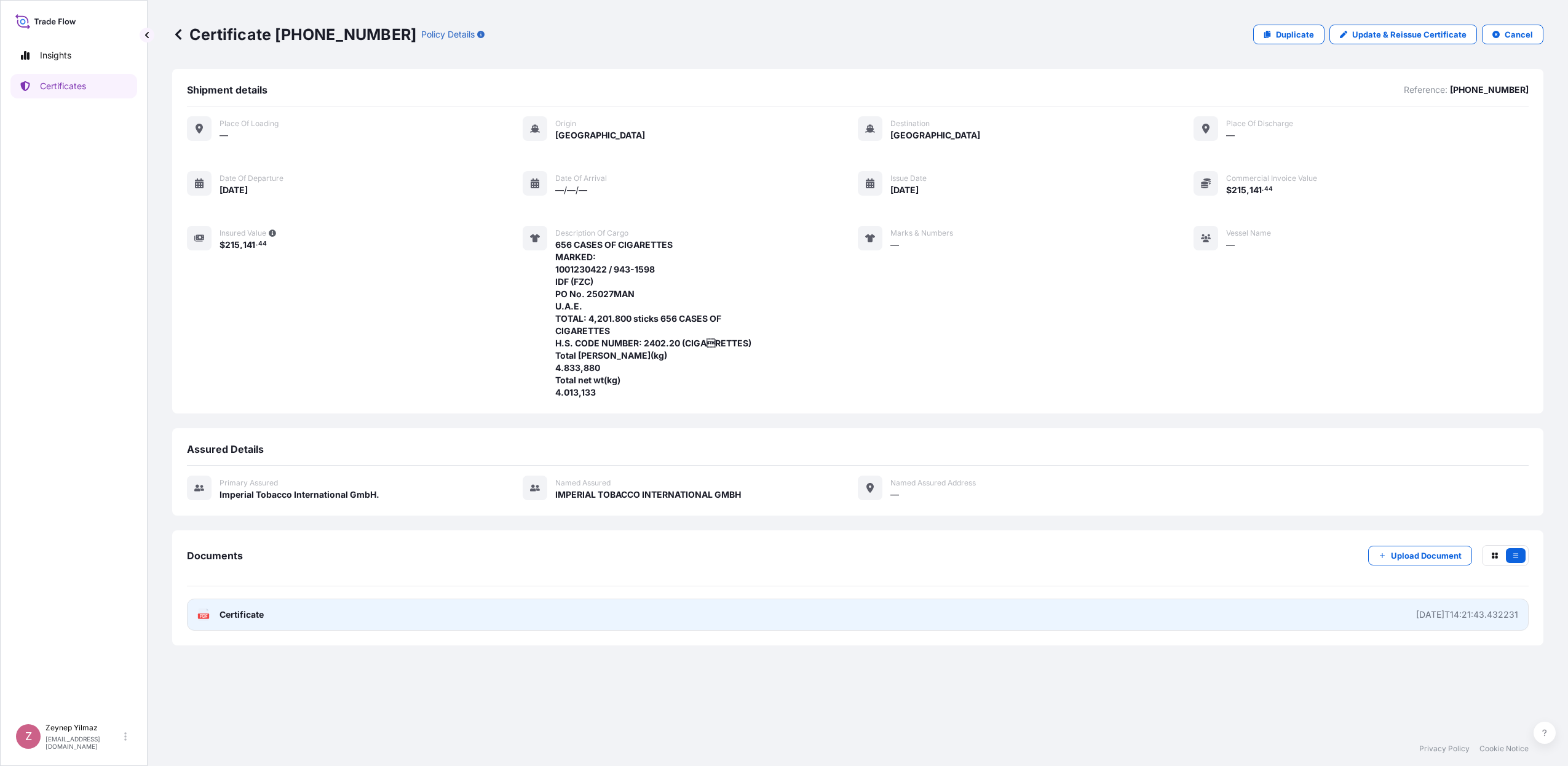
click at [813, 613] on link "PDF Certificate [DATE]T14:21:43.432231" at bounding box center [857, 615] width 1342 height 32
